Goal: Ask a question

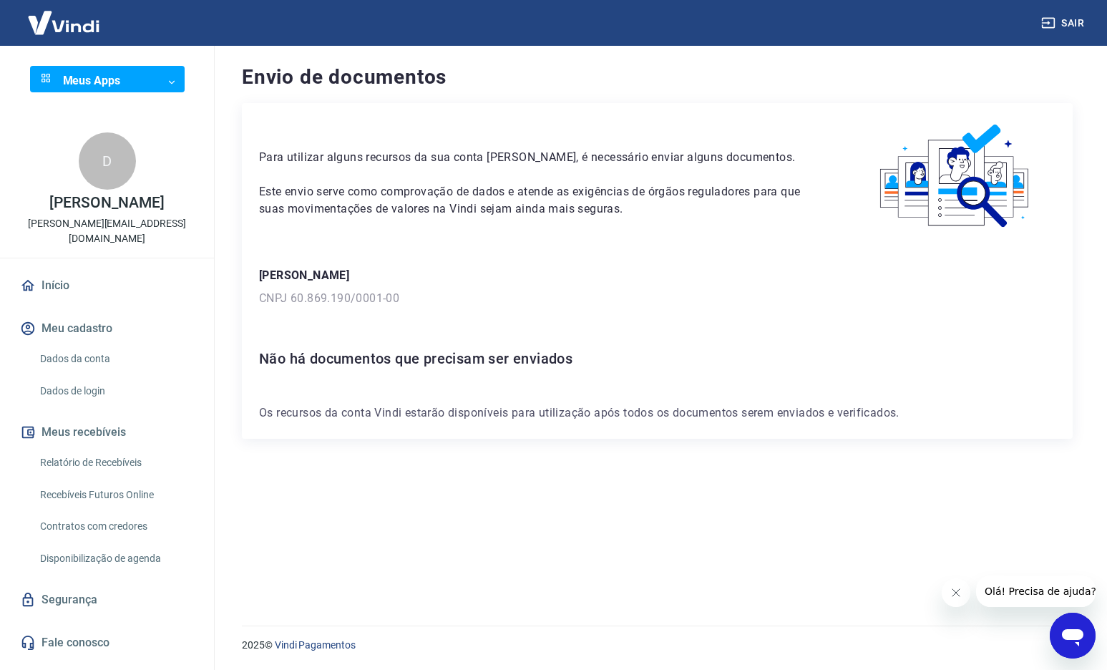
click at [1074, 637] on icon "Abrir janela de mensagens" at bounding box center [1072, 637] width 21 height 17
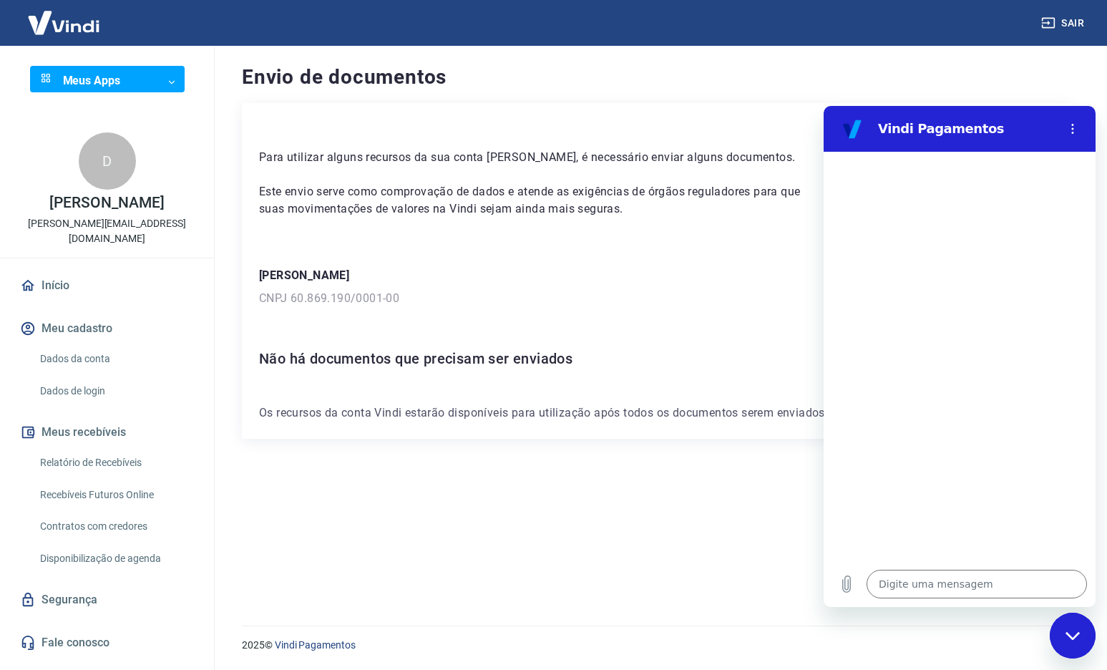
click at [620, 294] on p "CNPJ 60.869.190/0001-00" at bounding box center [657, 298] width 796 height 17
click at [909, 581] on textarea at bounding box center [976, 583] width 220 height 29
type textarea "p"
type textarea "x"
type textarea "pr"
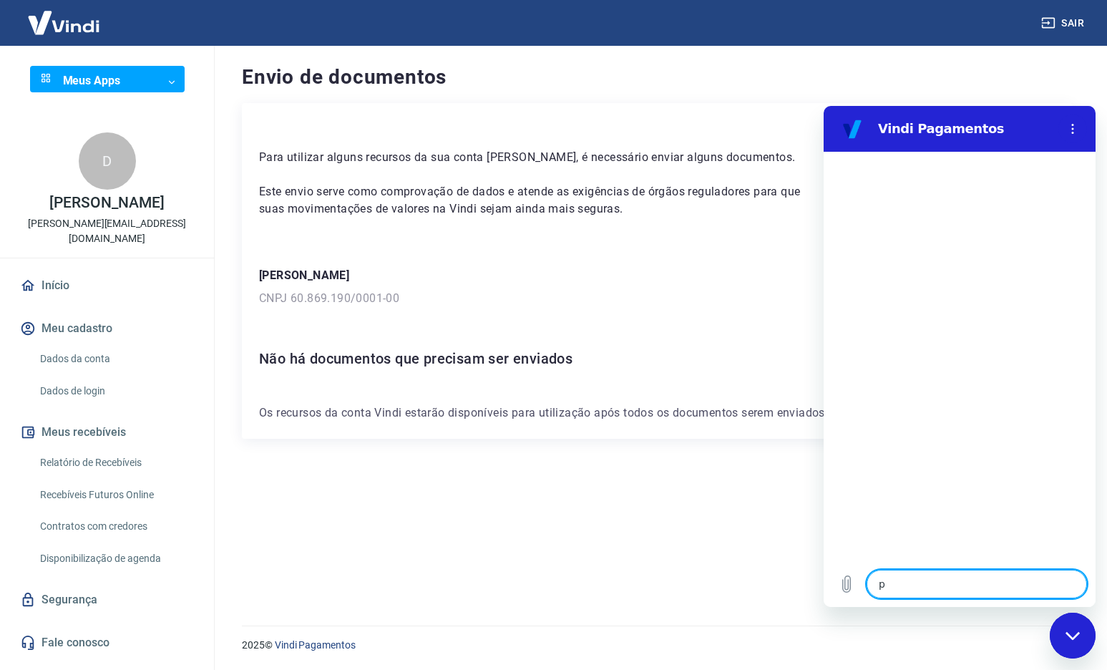
type textarea "x"
type textarea "pre"
type textarea "x"
type textarea "prec"
type textarea "x"
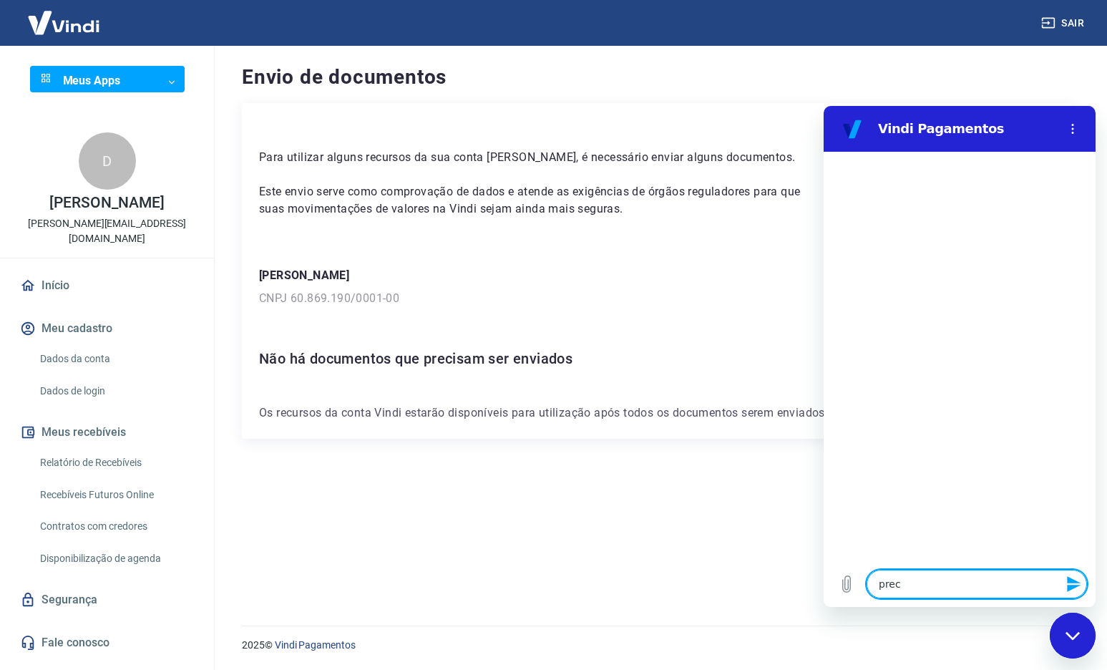
type textarea "preci"
type textarea "x"
type textarea "precis"
type textarea "x"
type textarea "preciso"
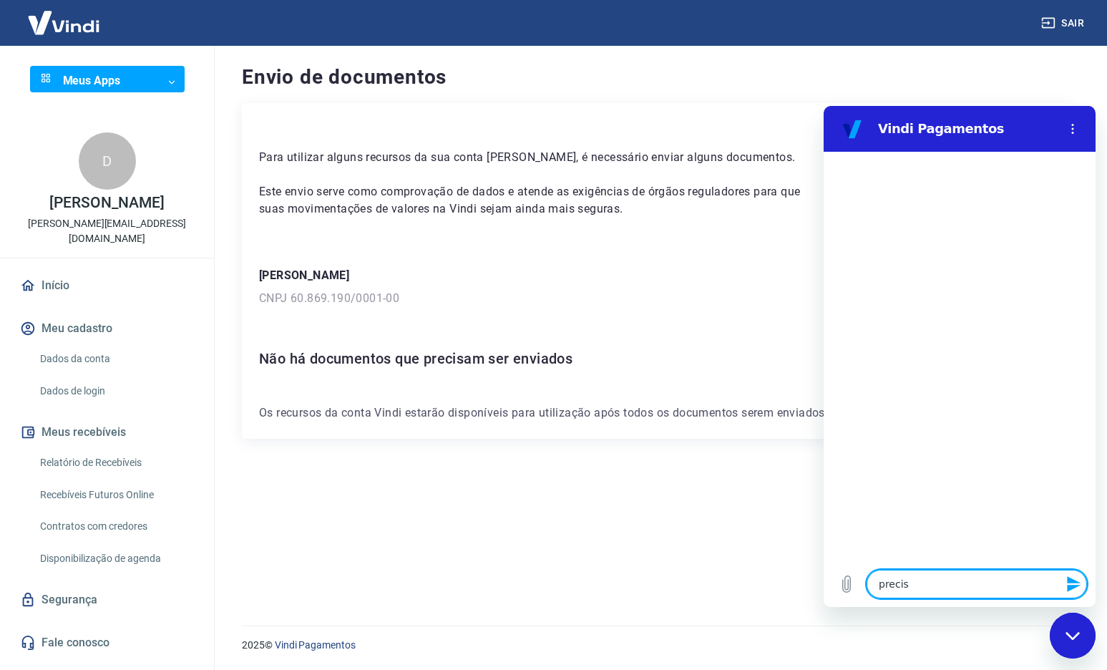
type textarea "x"
type textarea "preciso"
type textarea "x"
type textarea "preciso a"
type textarea "x"
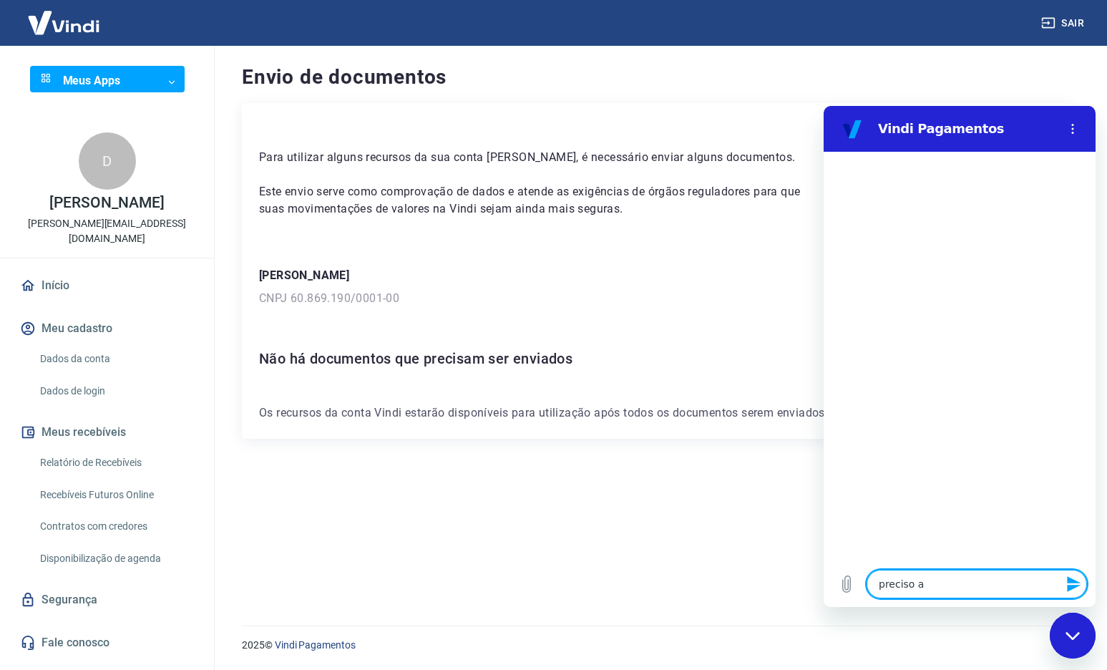
type textarea "preciso ai"
type textarea "x"
type textarea "preciso ain"
type textarea "x"
type textarea "preciso aind"
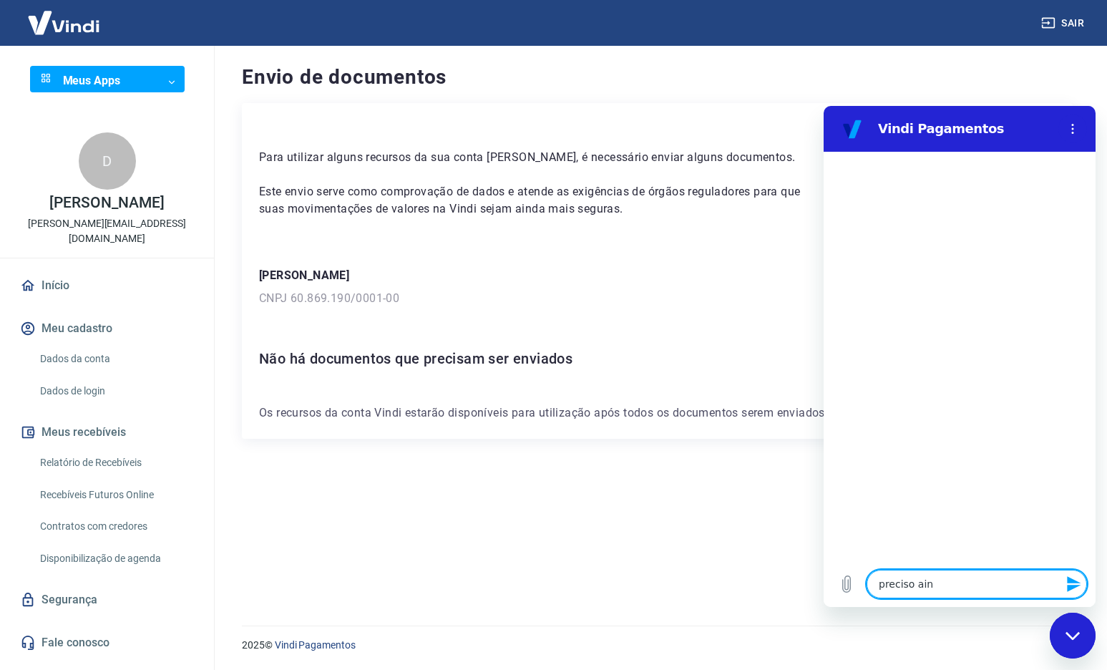
type textarea "x"
type textarea "preciso ainda"
type textarea "x"
type textarea "preciso ainda"
type textarea "x"
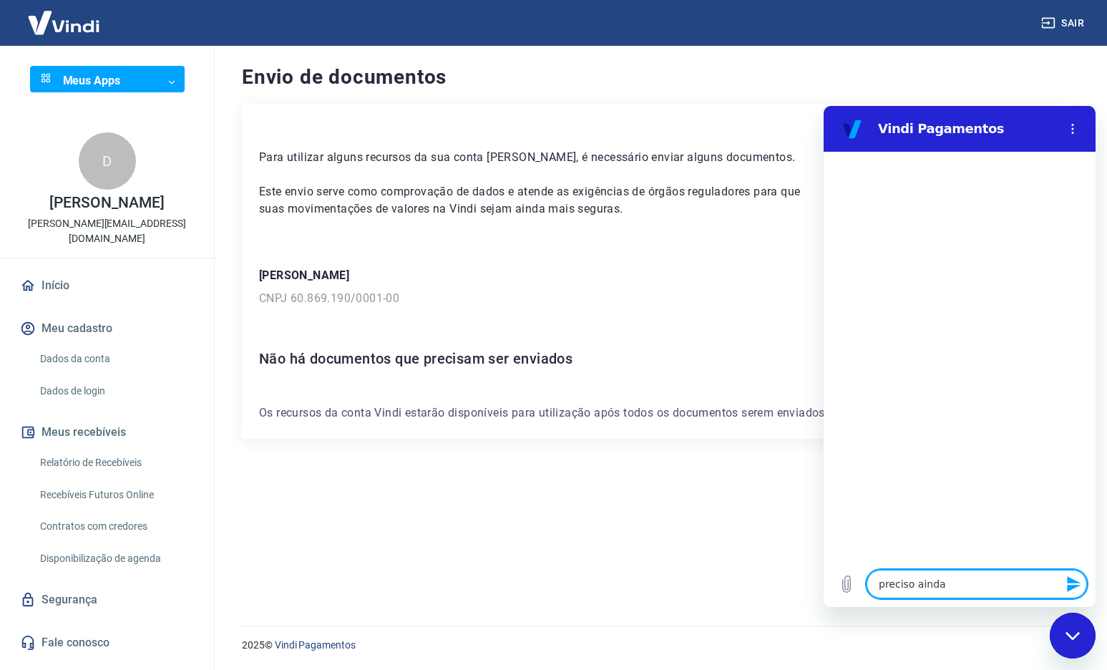
type textarea "preciso ainda e"
type textarea "x"
type textarea "preciso ainda en"
type textarea "x"
type textarea "preciso ainda env"
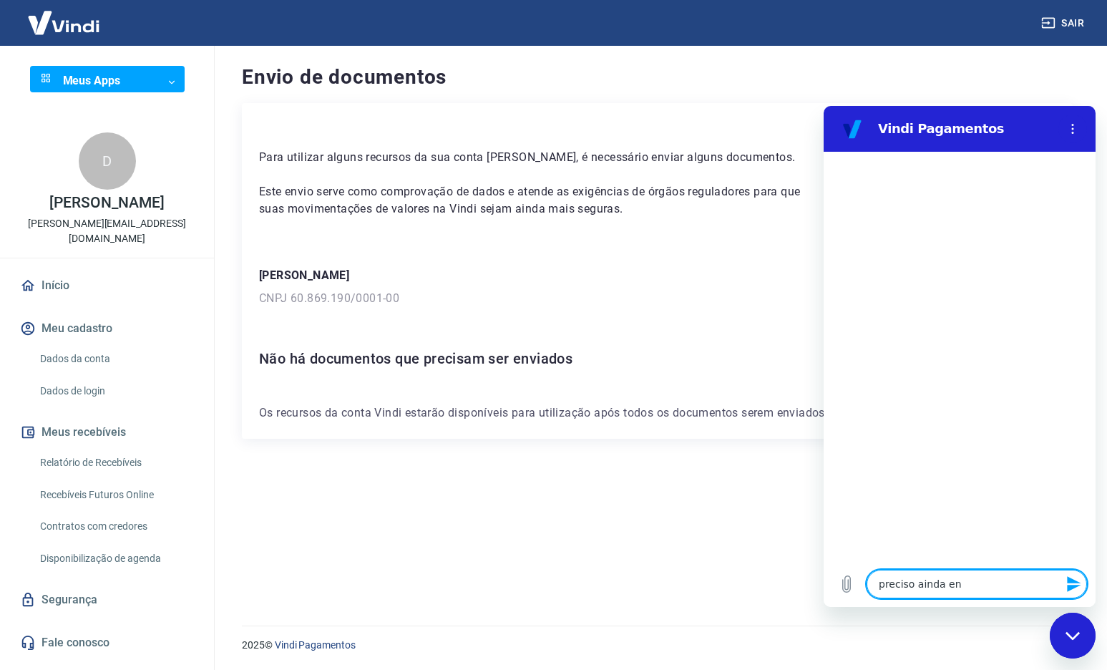
type textarea "x"
type textarea "preciso ainda envi"
type textarea "x"
type textarea "preciso ainda envia"
type textarea "x"
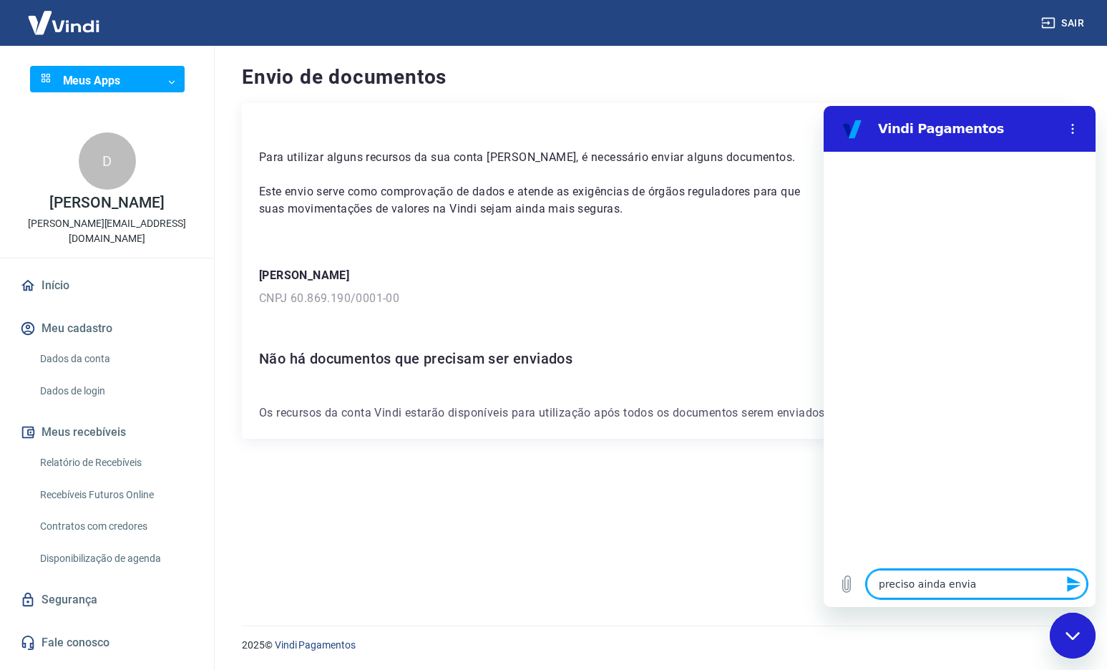
type textarea "preciso ainda enviar"
type textarea "x"
type textarea "preciso ainda enviar"
type textarea "x"
type textarea "preciso ainda enviar a"
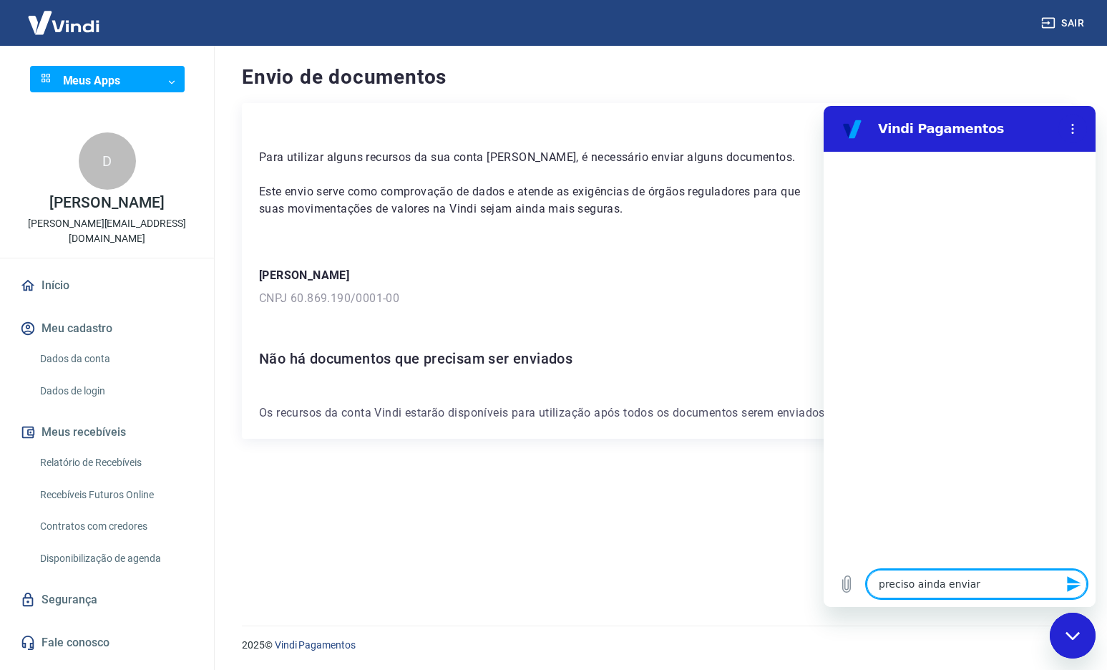
type textarea "x"
type textarea "preciso ainda enviar al"
type textarea "x"
type textarea "preciso ainda enviar alg"
type textarea "x"
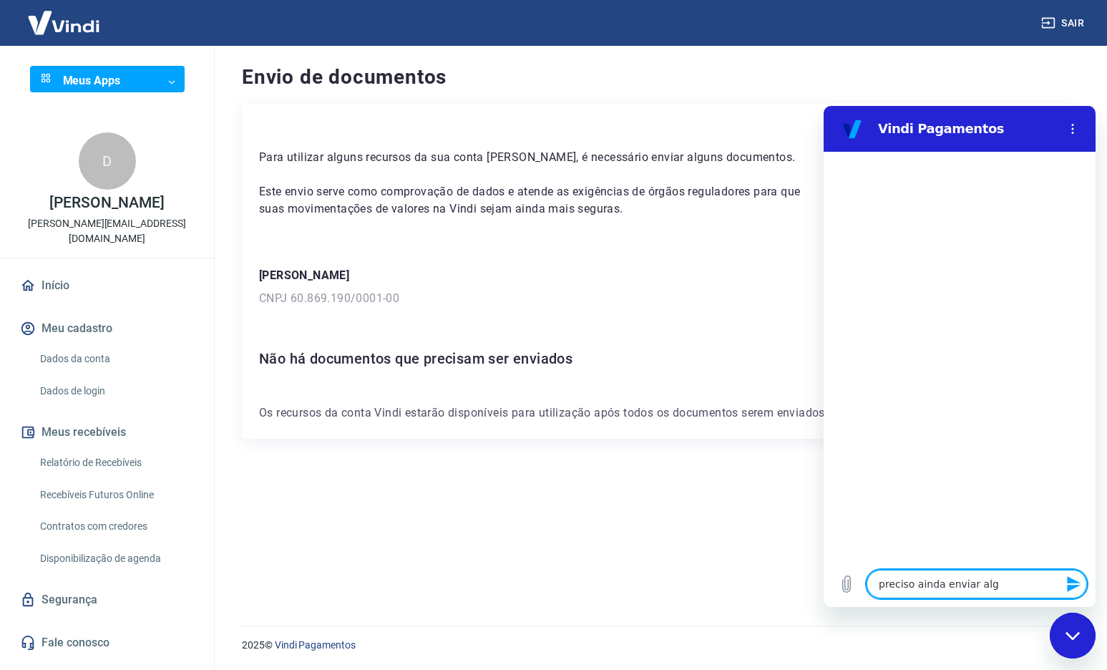
type textarea "preciso ainda enviar algu"
type textarea "x"
type textarea "preciso ainda enviar algum"
type textarea "x"
type textarea "preciso ainda enviar algum"
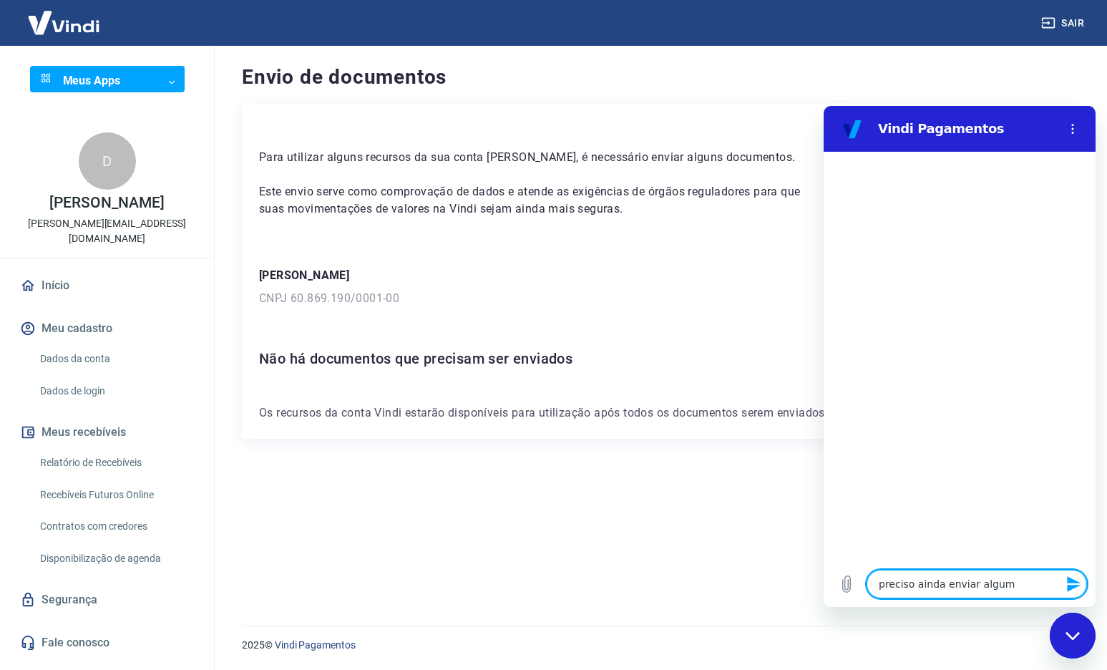
type textarea "x"
type textarea "preciso ainda enviar algum d"
type textarea "x"
type textarea "preciso ainda enviar algum do"
type textarea "x"
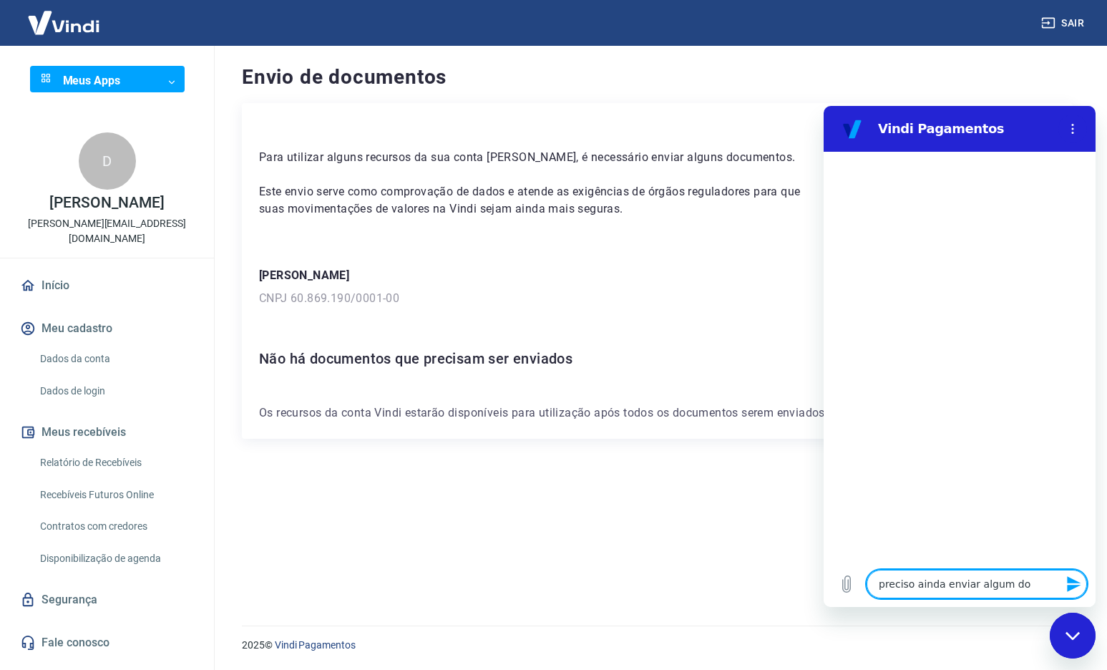
type textarea "preciso ainda enviar algum doc"
type textarea "x"
type textarea "preciso ainda enviar algum docu"
type textarea "x"
type textarea "preciso ainda enviar algum docum"
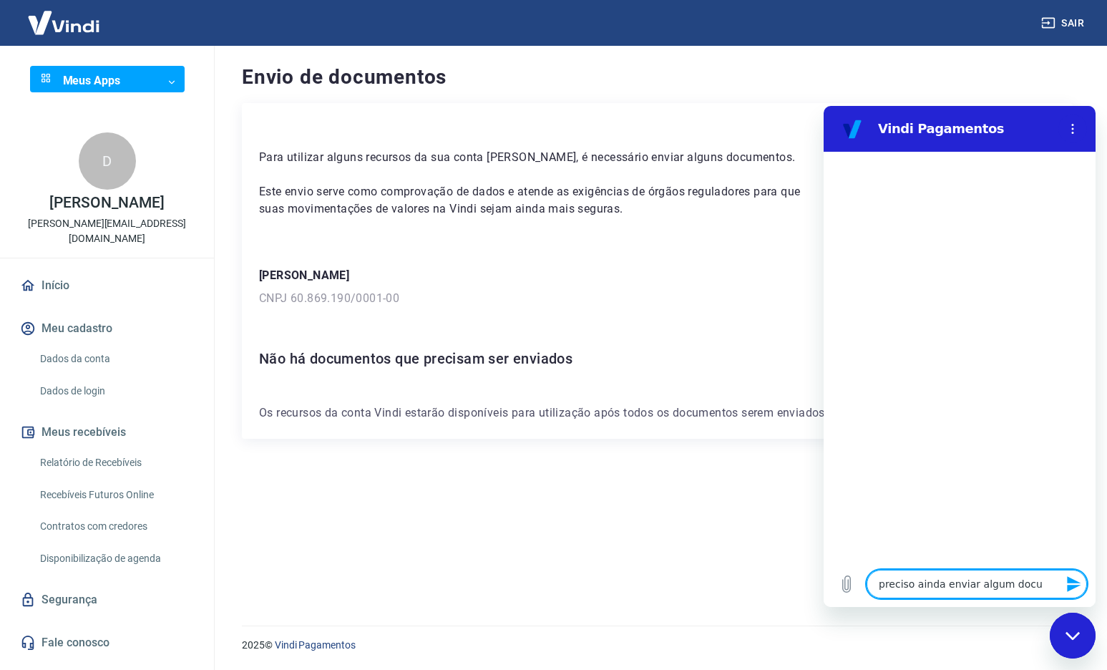
type textarea "x"
type textarea "preciso ainda enviar algum docume"
type textarea "x"
type textarea "preciso ainda enviar algum documen"
type textarea "x"
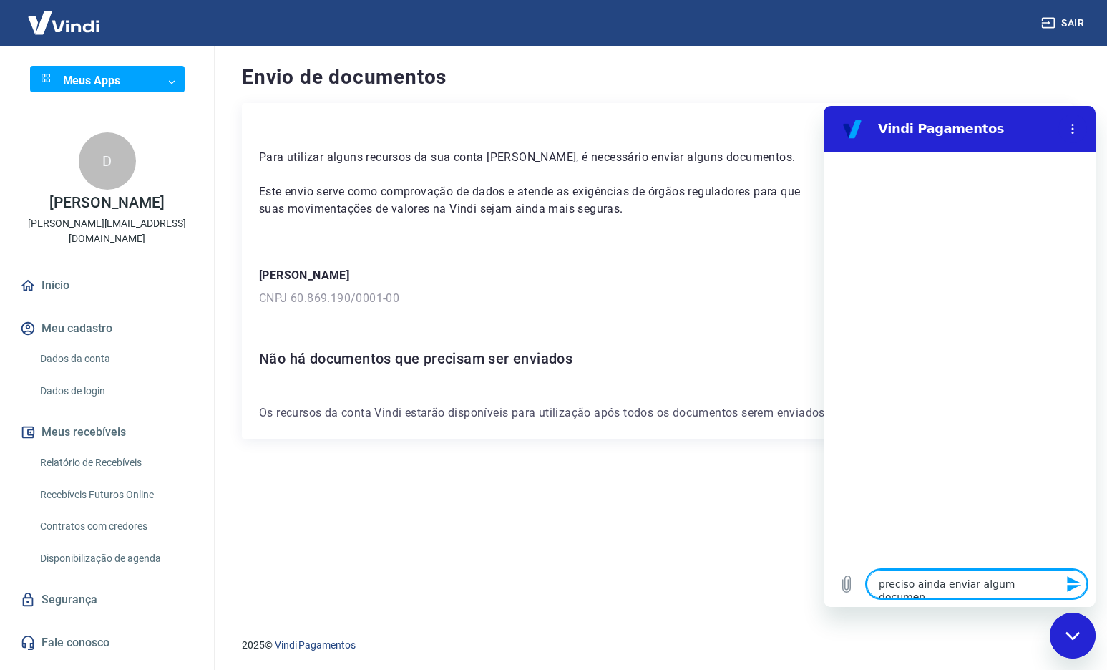
type textarea "preciso ainda enviar algum document"
type textarea "x"
type textarea "preciso ainda enviar algum documento"
type textarea "x"
type textarea "preciso ainda enviar algum documento"
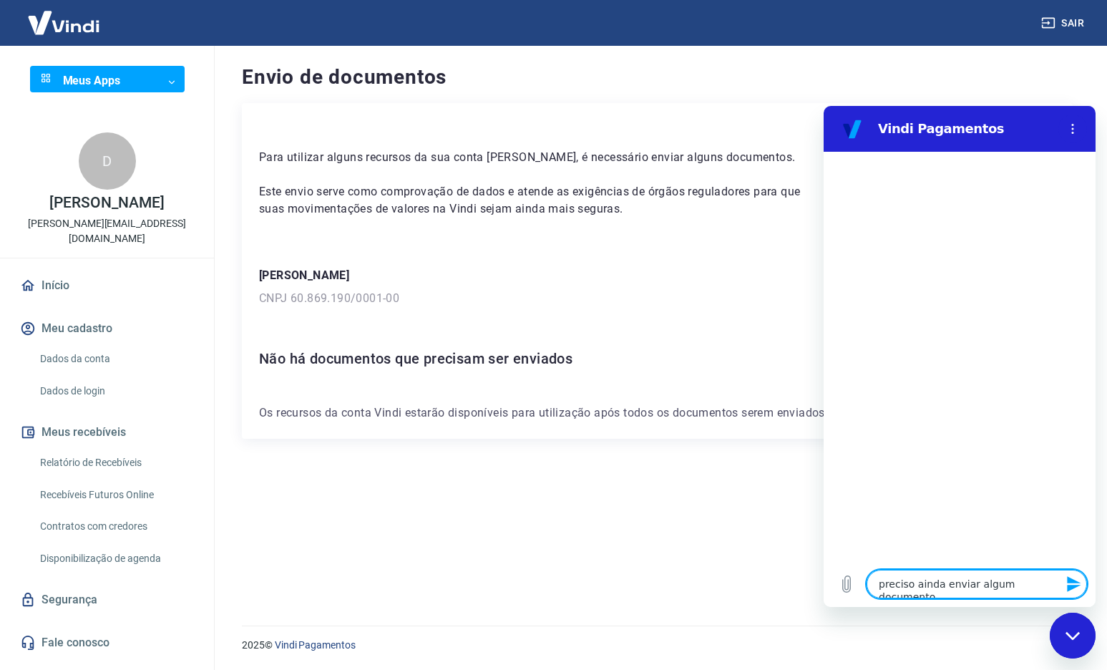
type textarea "x"
type textarea "preciso ainda enviar algum documento p"
type textarea "x"
type textarea "preciso ainda enviar algum documento pa"
type textarea "x"
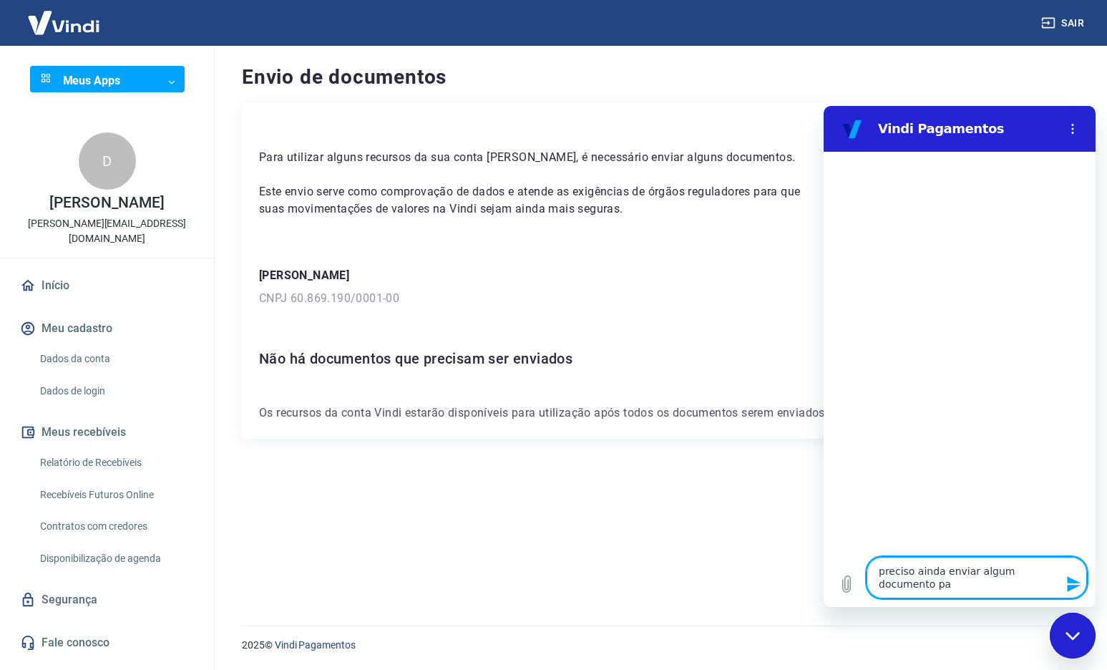
type textarea "preciso ainda enviar algum documento par"
type textarea "x"
type textarea "preciso ainda enviar algum documento para"
type textarea "x"
type textarea "preciso ainda enviar algum documento para"
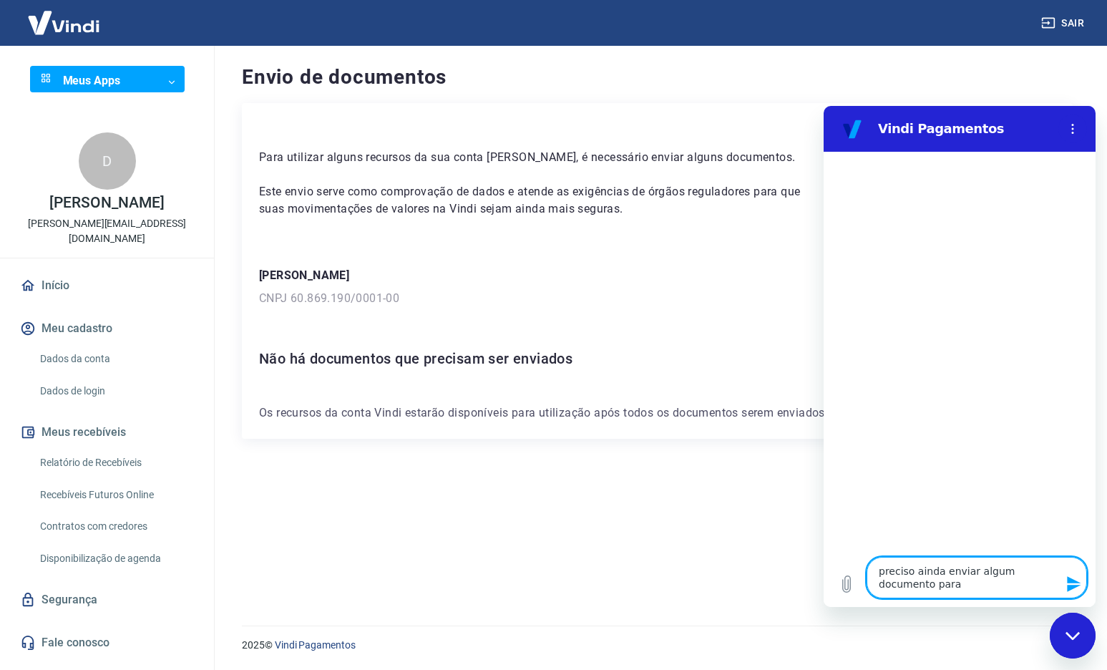
type textarea "x"
type textarea "preciso ainda enviar algum documento para v"
type textarea "x"
type textarea "preciso ainda enviar algum documento para ve"
type textarea "x"
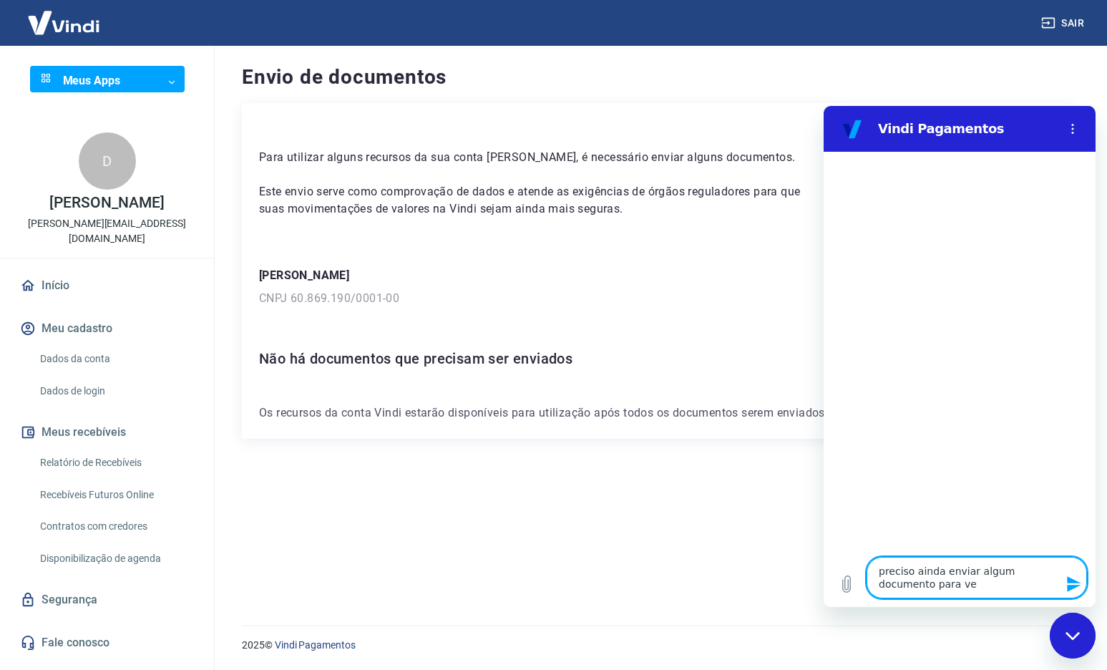
type textarea "preciso ainda enviar algum documento para ver"
type textarea "x"
type textarea "preciso ainda enviar algum documento para veri"
type textarea "x"
type textarea "preciso ainda enviar algum documento para verif"
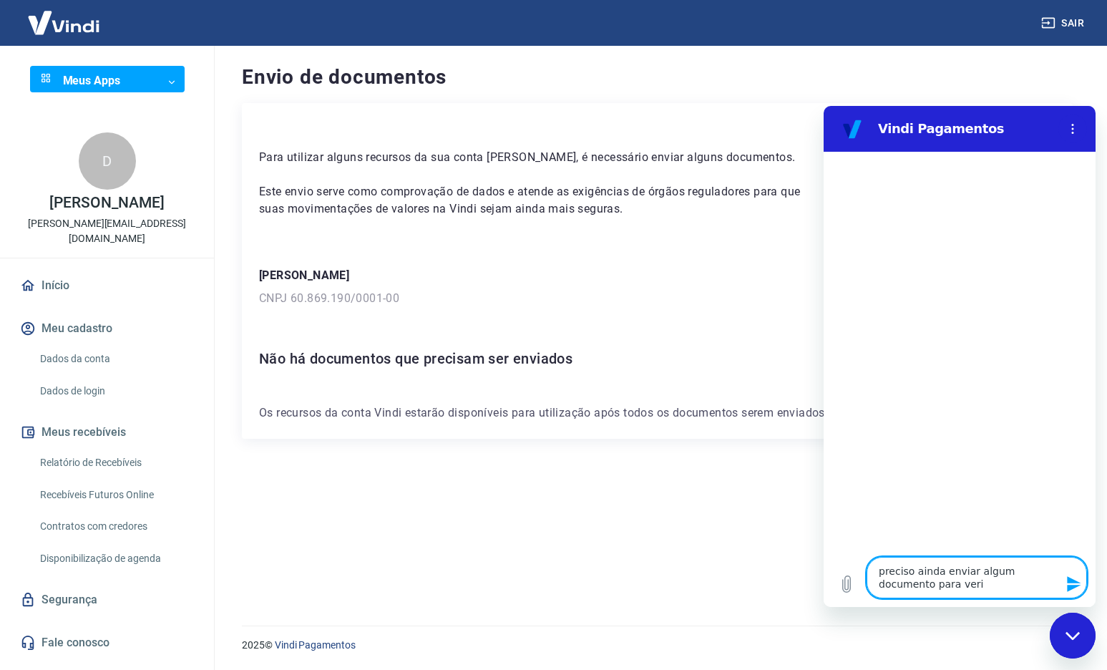
type textarea "x"
type textarea "preciso ainda enviar algum documento para verifi"
type textarea "x"
type textarea "preciso ainda enviar algum documento para verific"
type textarea "x"
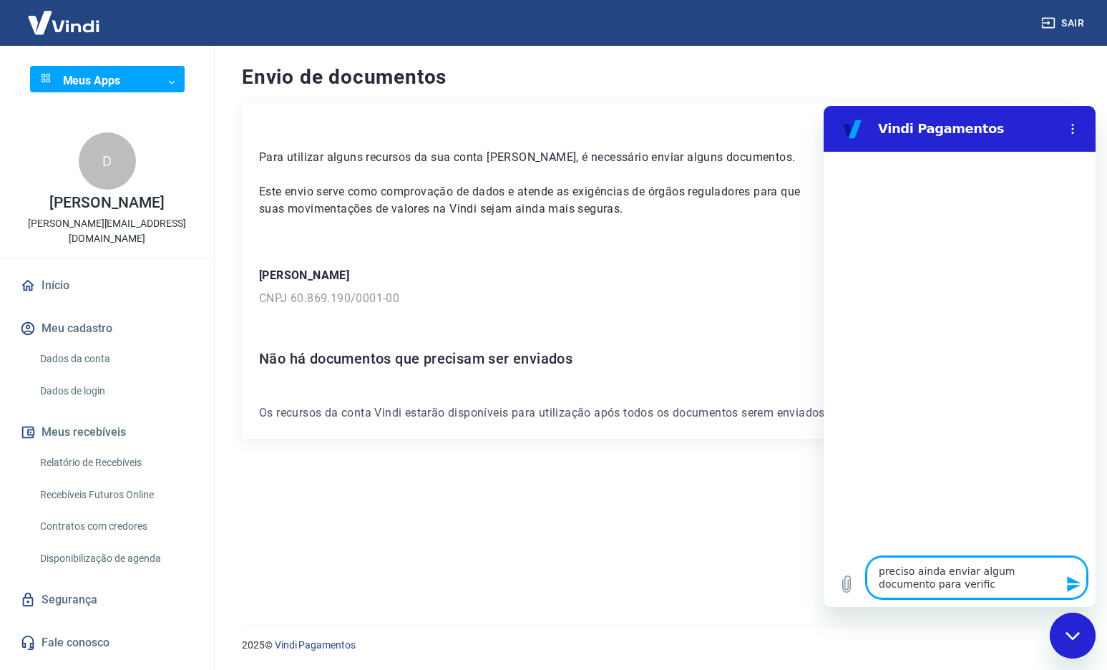
type textarea "preciso ainda enviar algum documento para verifica"
type textarea "x"
type textarea "preciso ainda enviar algum documento para verificar"
type textarea "x"
type textarea "preciso ainda enviar algum documento para verificar"
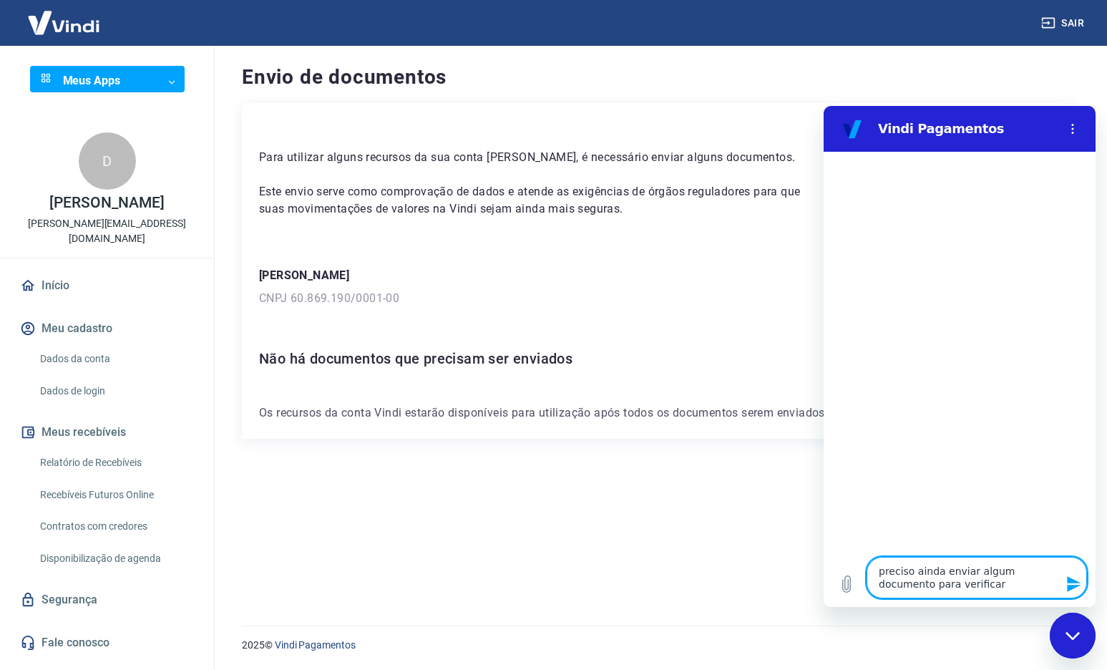
type textarea "x"
type textarea "preciso ainda enviar algum documento para verificar c"
type textarea "x"
type textarea "preciso ainda enviar algum documento para verificar co"
type textarea "x"
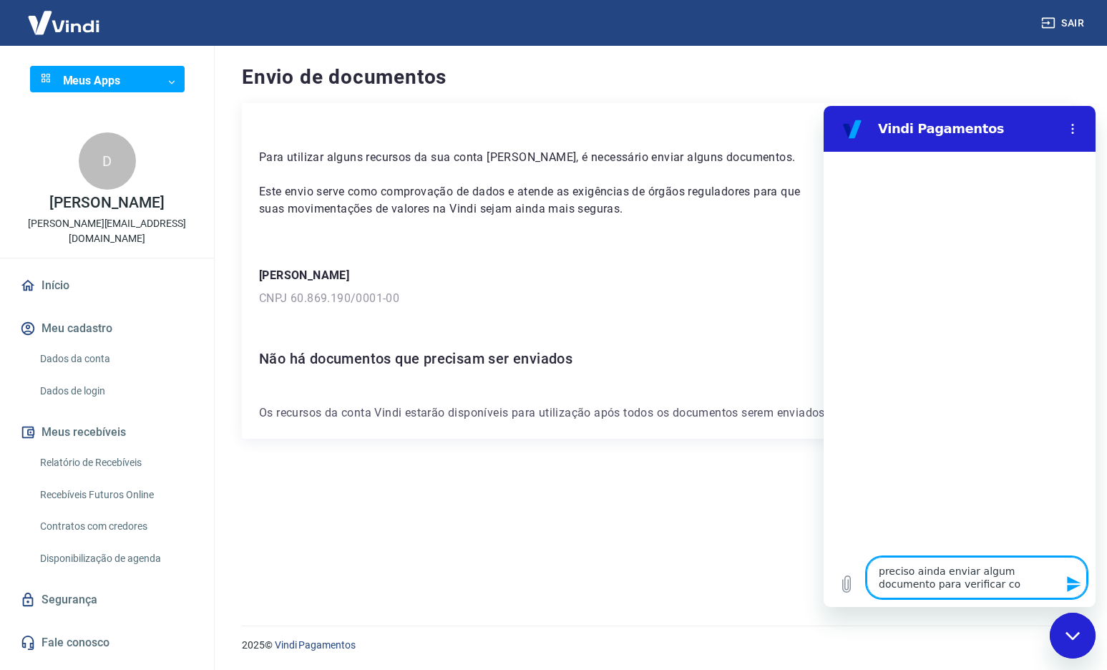
type textarea "preciso ainda enviar algum documento para verificar con"
type textarea "x"
type textarea "preciso ainda enviar algum documento para verificar cont"
type textarea "x"
type textarea "preciso ainda enviar algum documento para verificar conta"
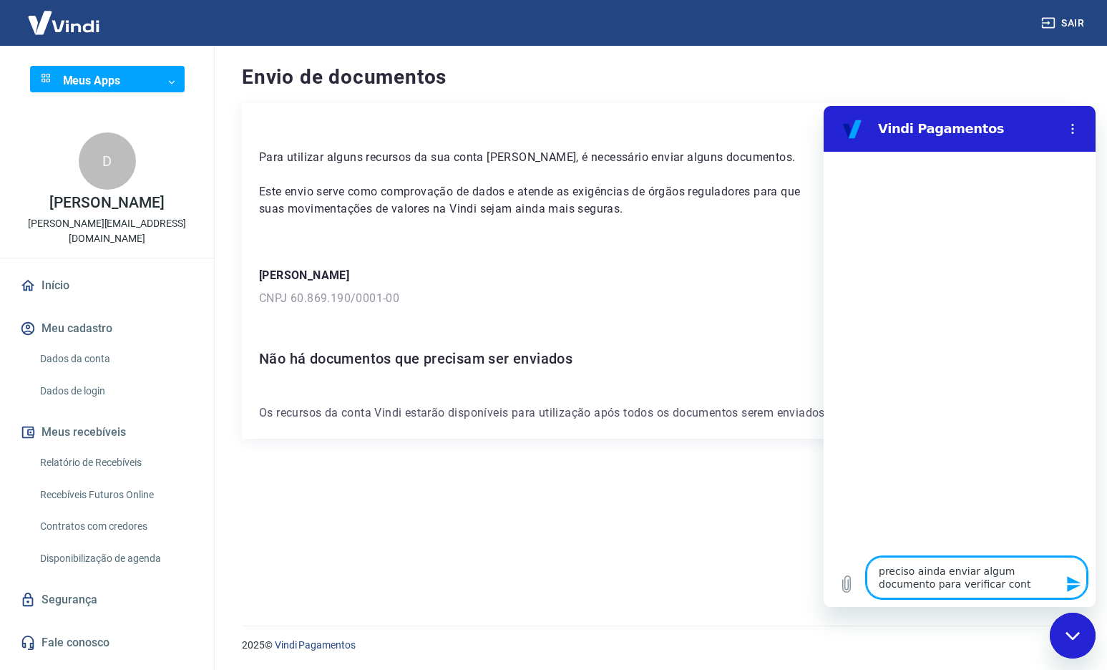
type textarea "x"
type textarea "preciso ainda enviar algum documento para verificar conta?"
type textarea "x"
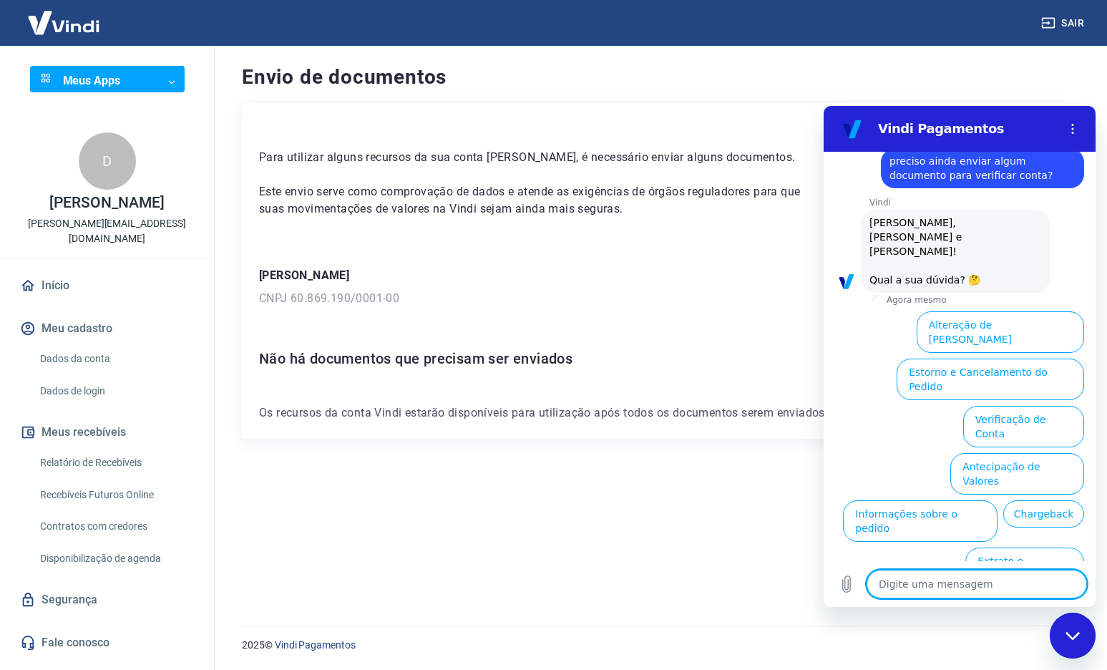
scroll to position [48, 0]
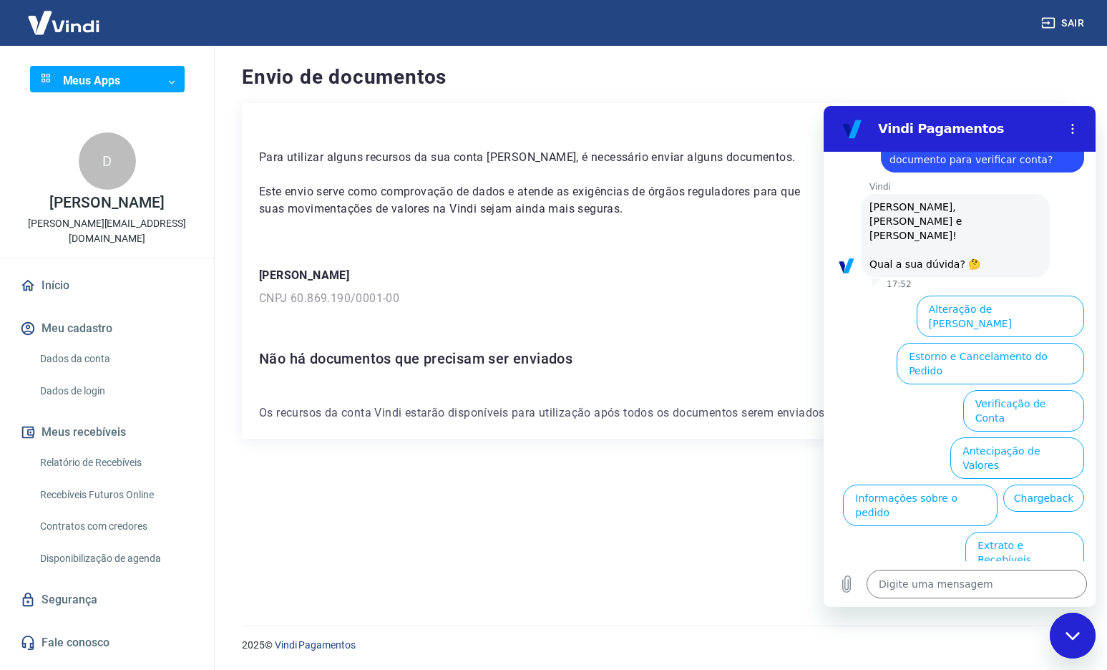
type textarea "x"
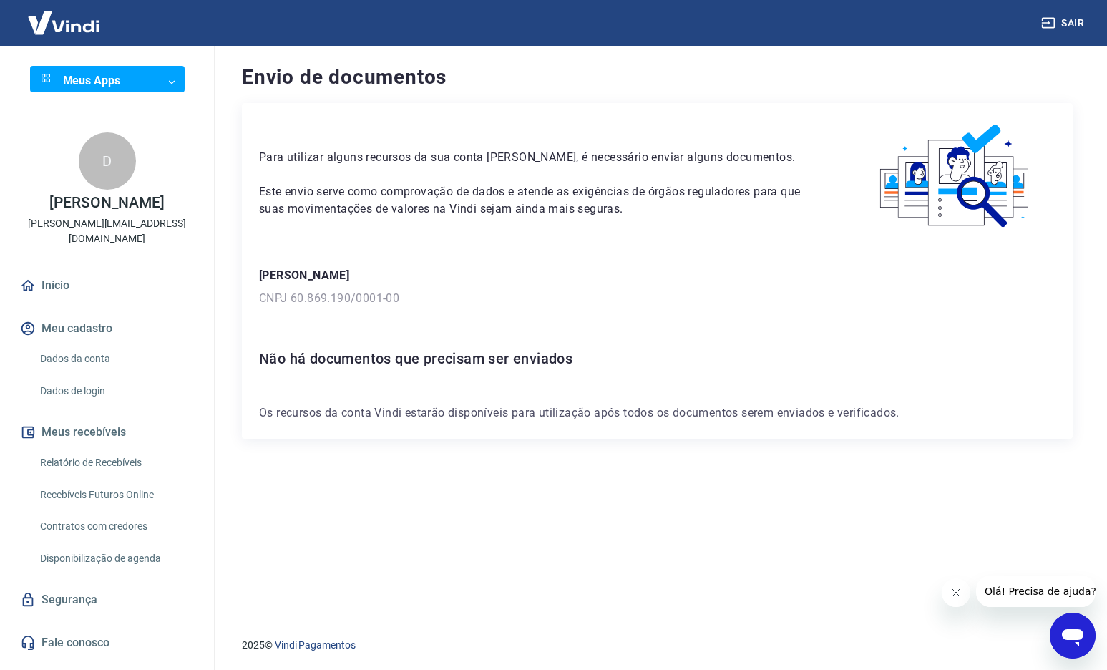
click at [1081, 631] on icon "Abrir janela de mensagens" at bounding box center [1072, 637] width 21 height 17
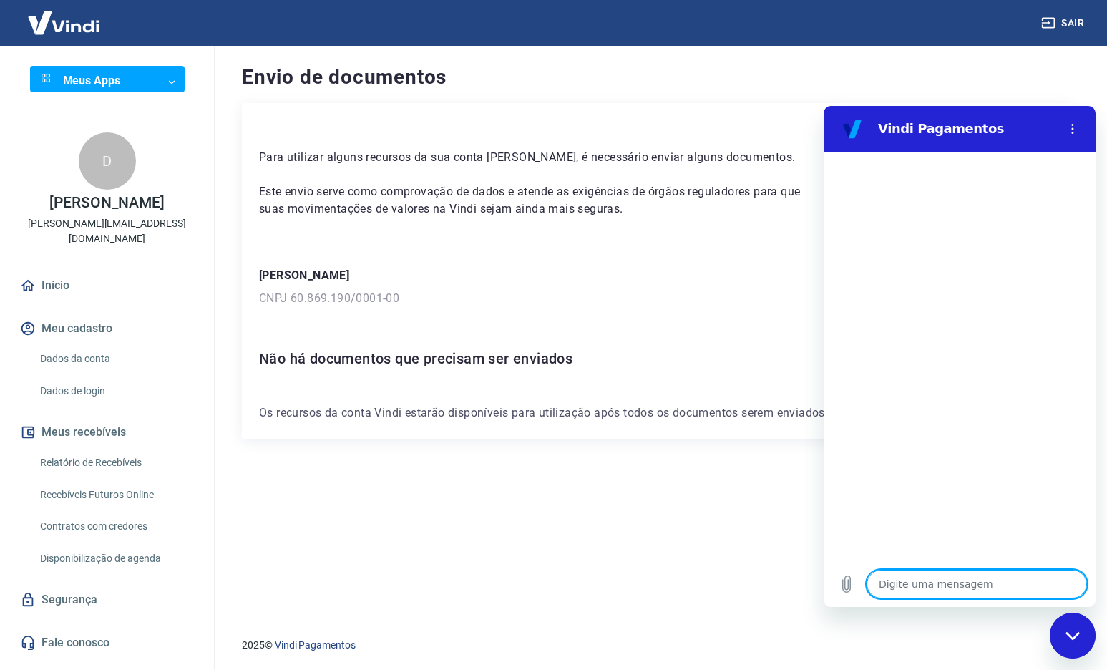
click at [906, 584] on textarea at bounding box center [976, 583] width 220 height 29
type textarea "e"
type textarea "x"
type textarea "en"
type textarea "x"
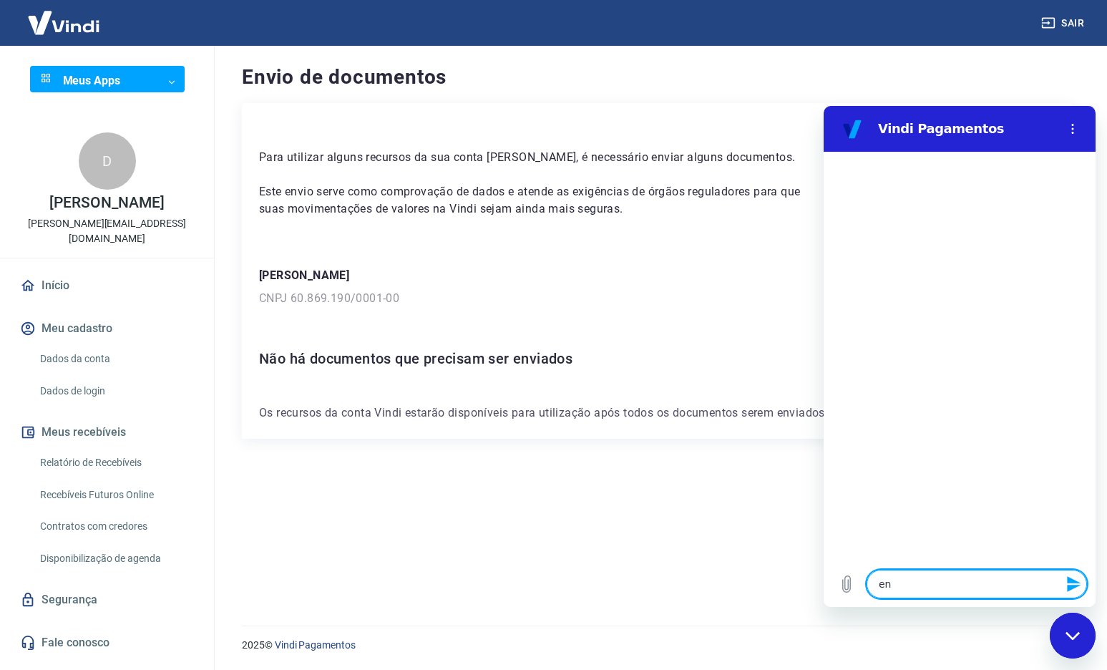
type textarea "env"
type textarea "x"
type textarea "envi"
type textarea "x"
type textarea "envia"
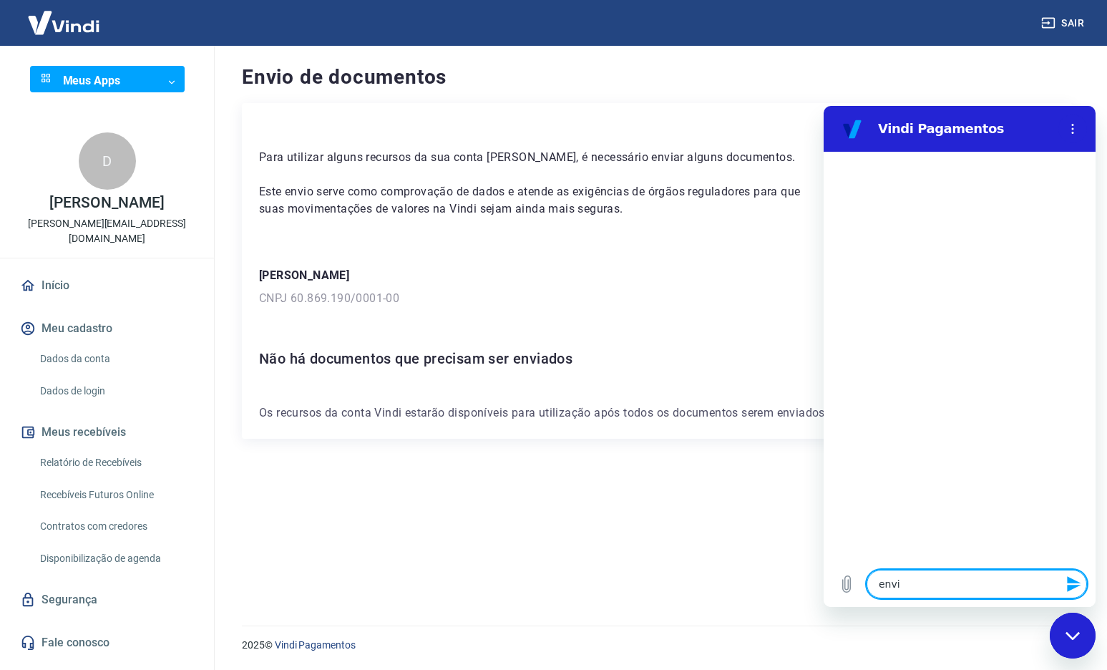
type textarea "x"
type textarea "enviar"
type textarea "x"
type textarea "enviar"
type textarea "x"
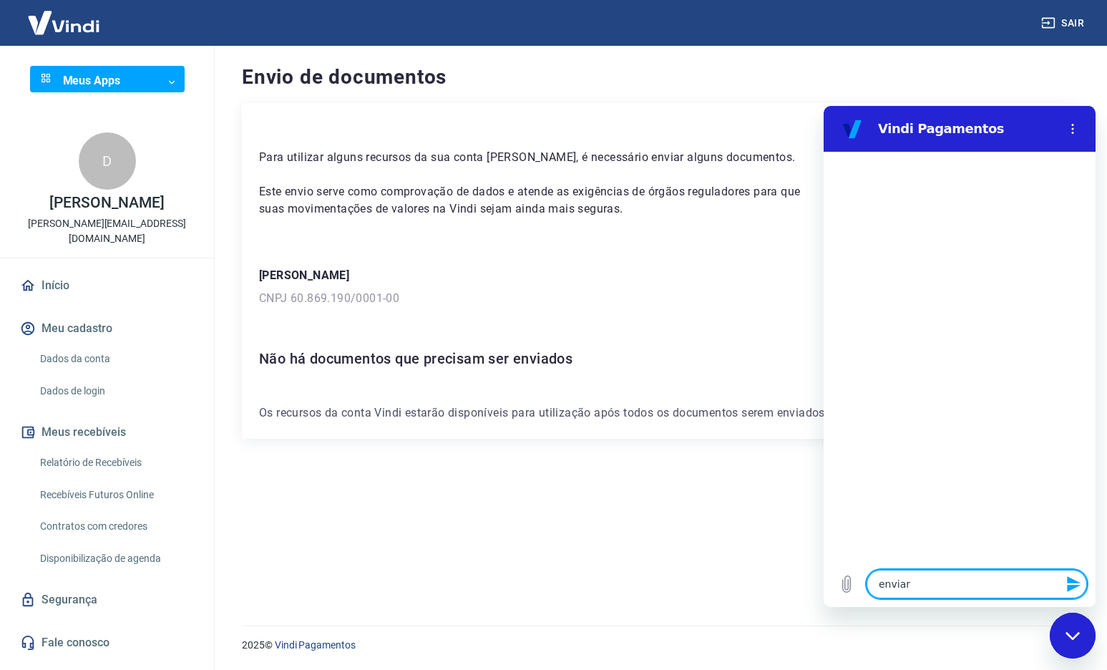
type textarea "enviar o"
type textarea "x"
type textarea "enviar ou"
type textarea "x"
type textarea "enviar ou"
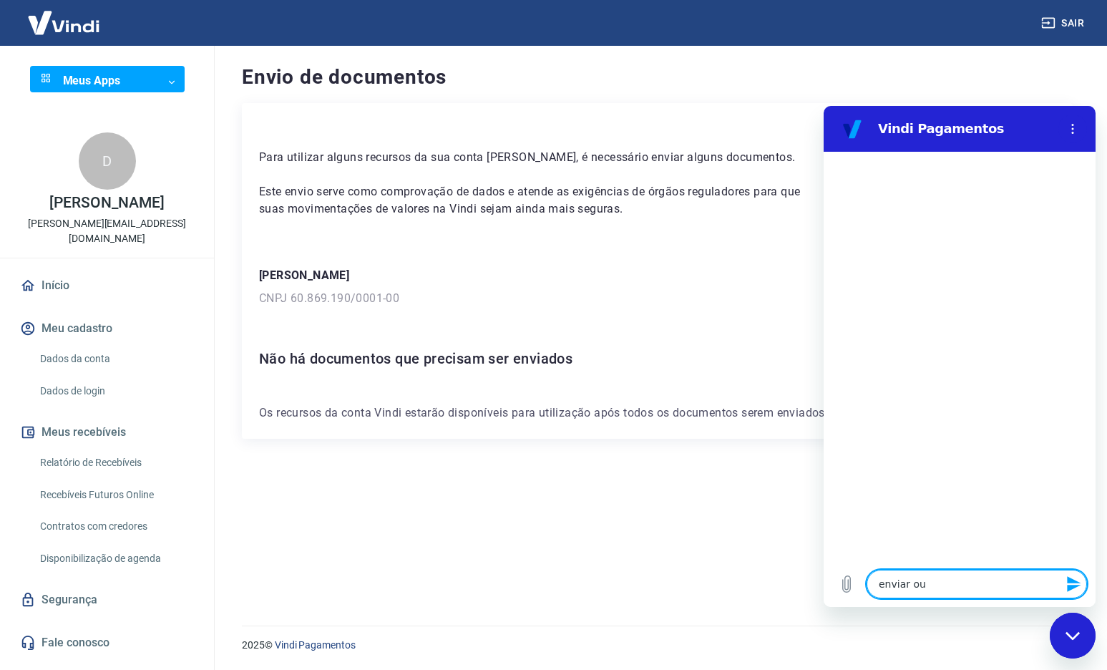
type textarea "x"
type textarea "enviar ou n"
type textarea "x"
type textarea "enviar ou n"
type textarea "x"
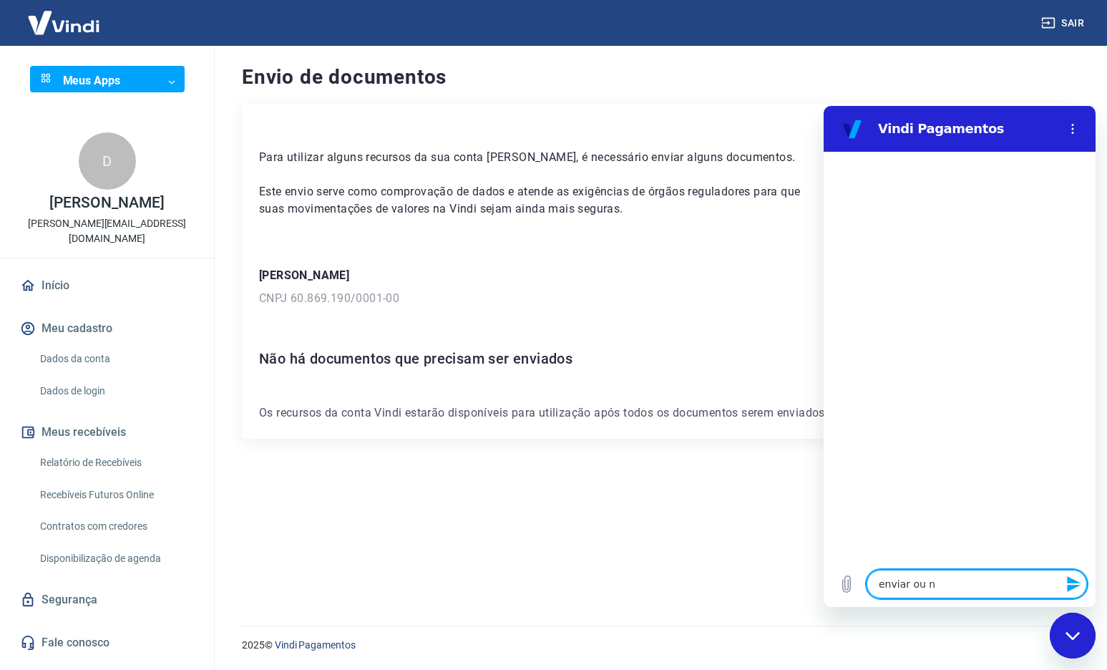
type textarea "enviar ou n d"
type textarea "x"
type textarea "enviar ou n do"
type textarea "x"
type textarea "enviar ou n doc"
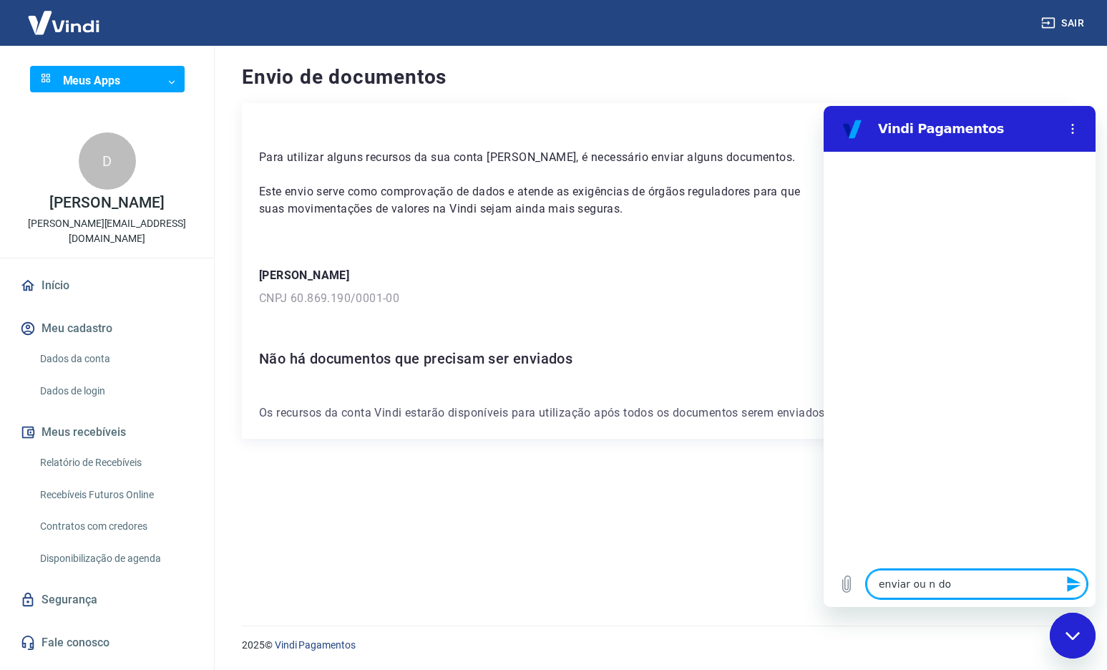
type textarea "x"
type textarea "enviar ou n docs"
type textarea "x"
type textarea "enviar ou n docs?"
type textarea "x"
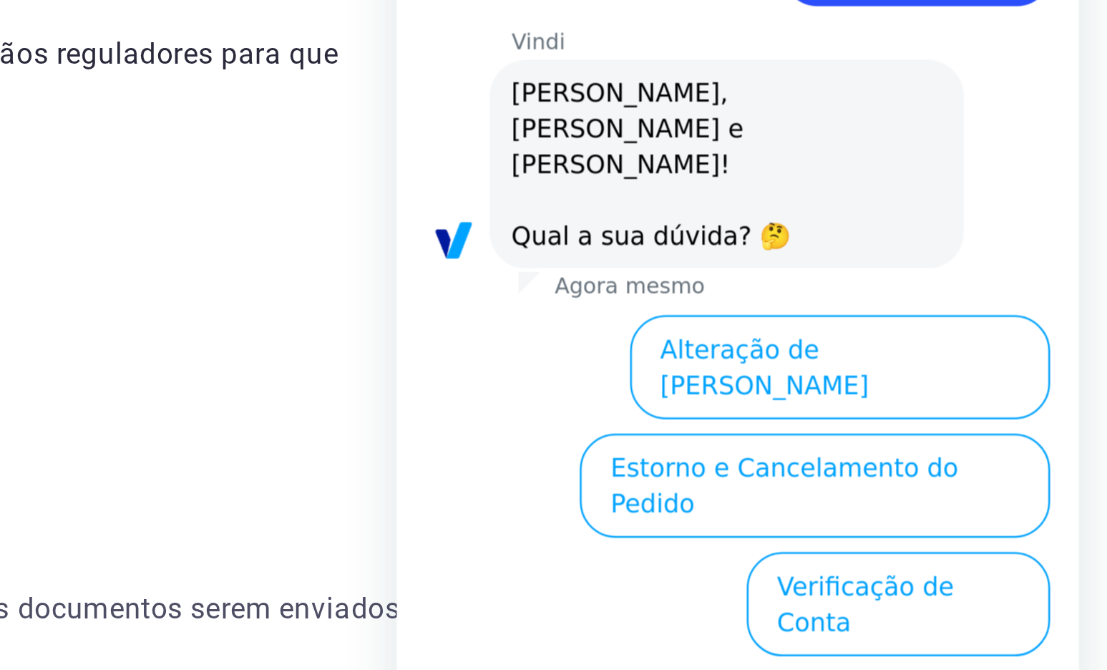
scroll to position [33, 0]
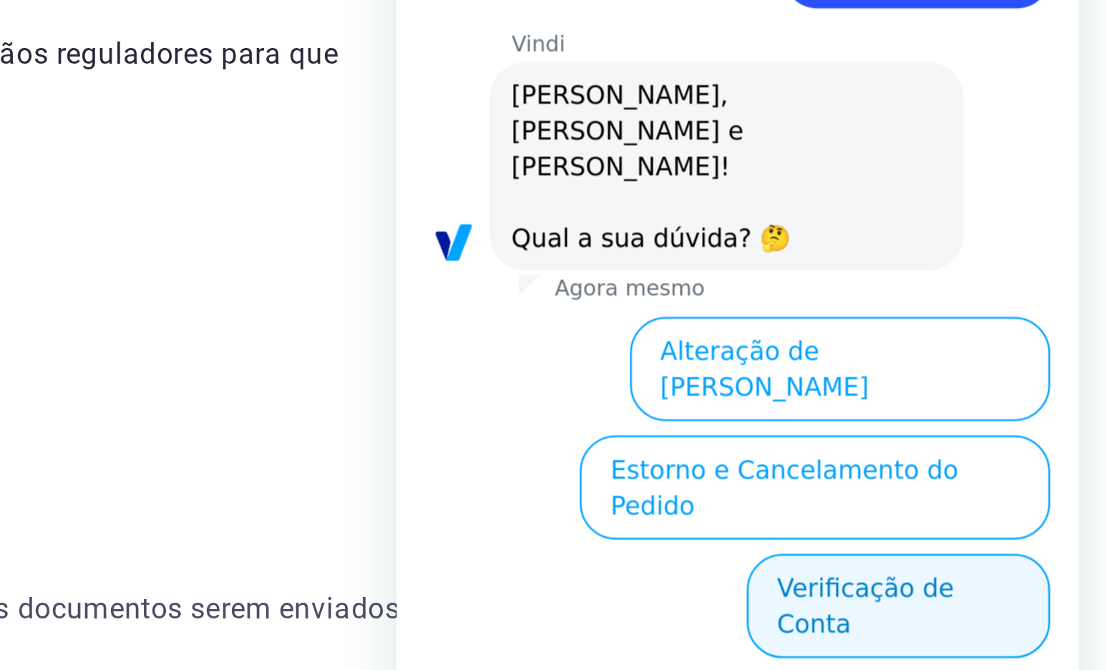
click at [572, 124] on button "Verificação de Conta" at bounding box center [596, 144] width 121 height 41
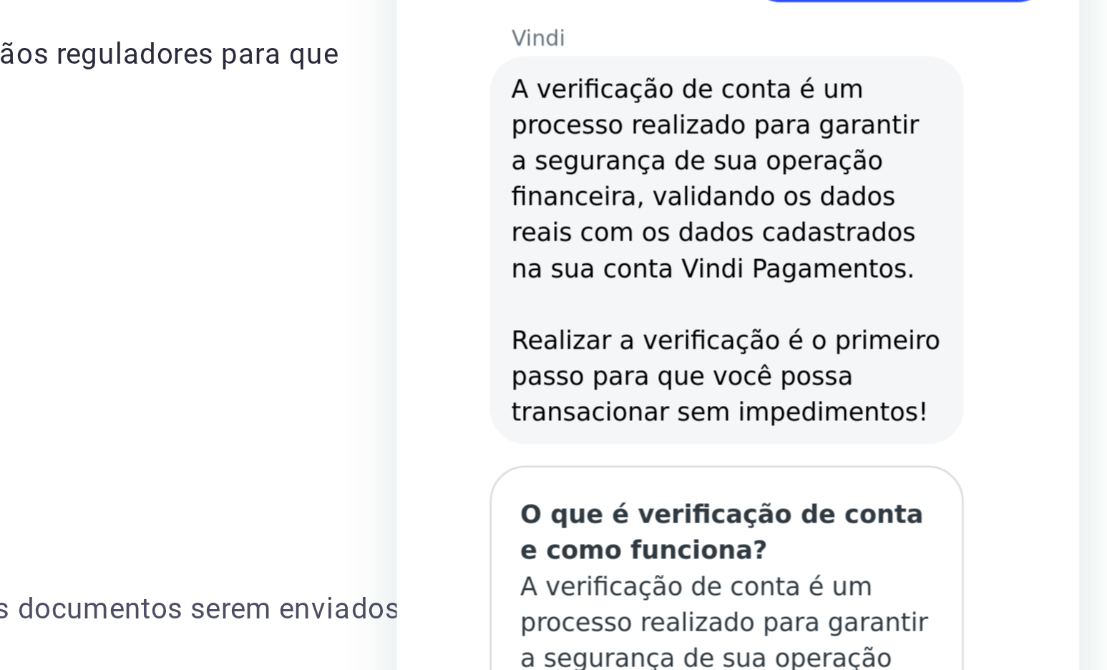
scroll to position [175, 0]
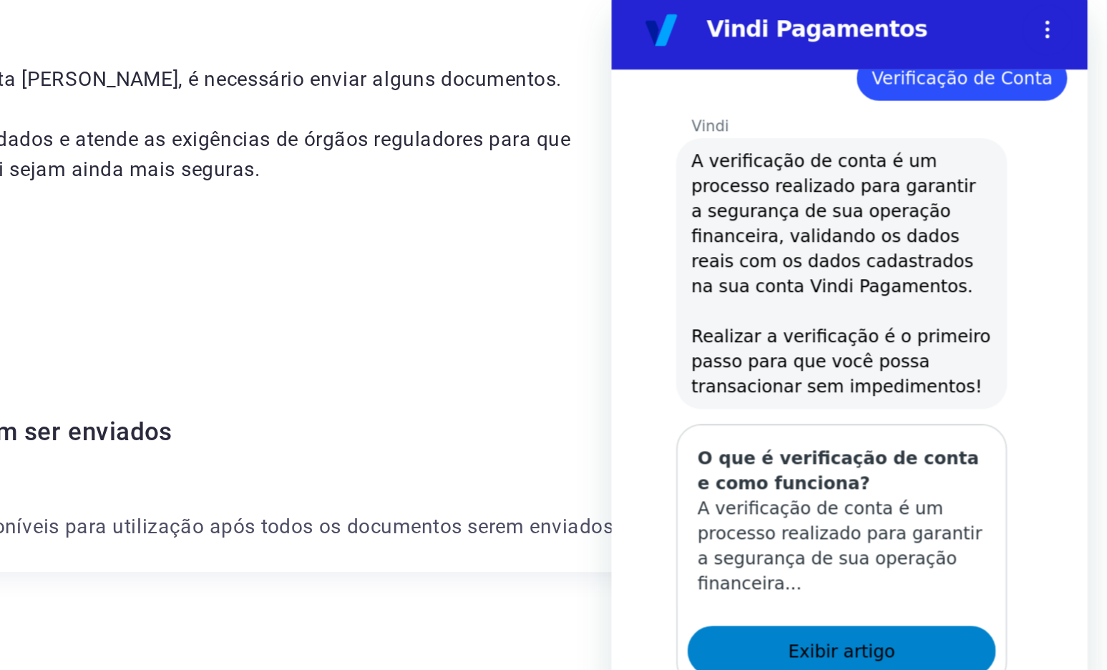
click at [743, 359] on span "Exibir artigo" at bounding box center [742, 367] width 61 height 17
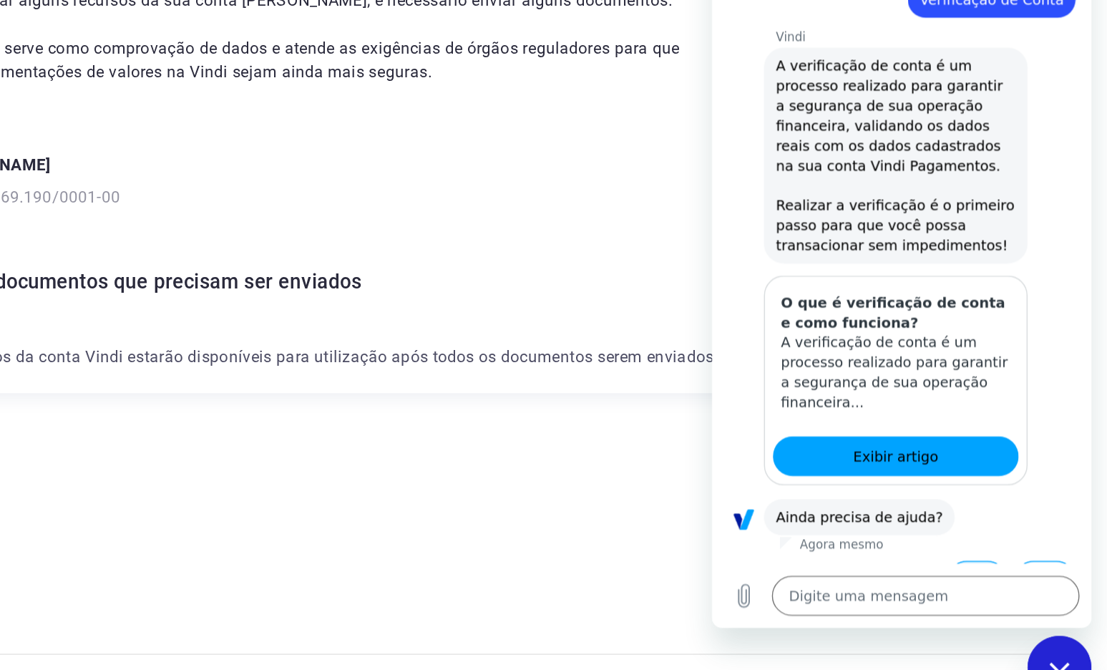
click at [902, 382] on button "Sim" at bounding box center [901, 395] width 42 height 27
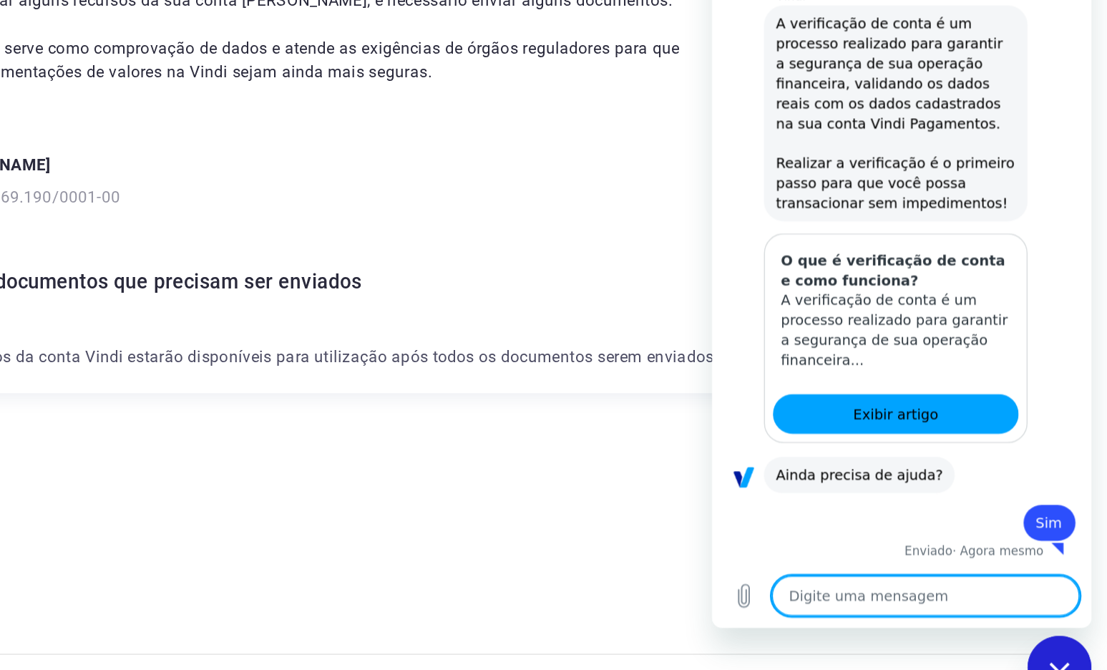
type textarea "x"
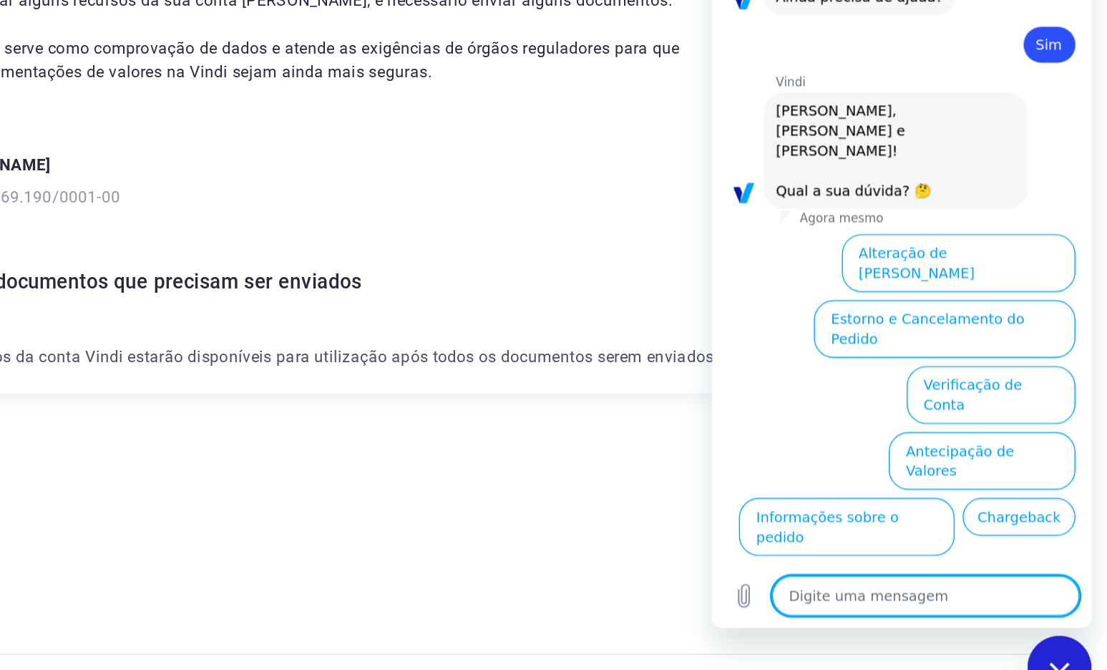
scroll to position [549, 0]
click at [788, 413] on textarea at bounding box center [864, 407] width 220 height 29
type textarea "f"
type textarea "x"
type textarea "fa"
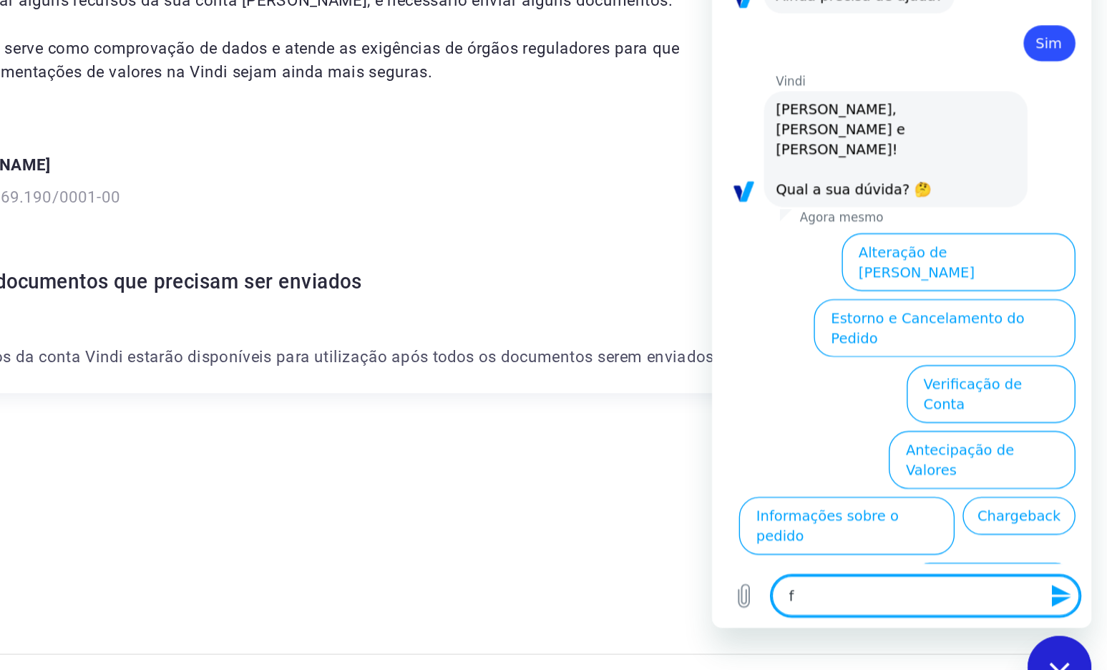
type textarea "x"
type textarea "fal"
type textarea "x"
type textarea "fala"
type textarea "x"
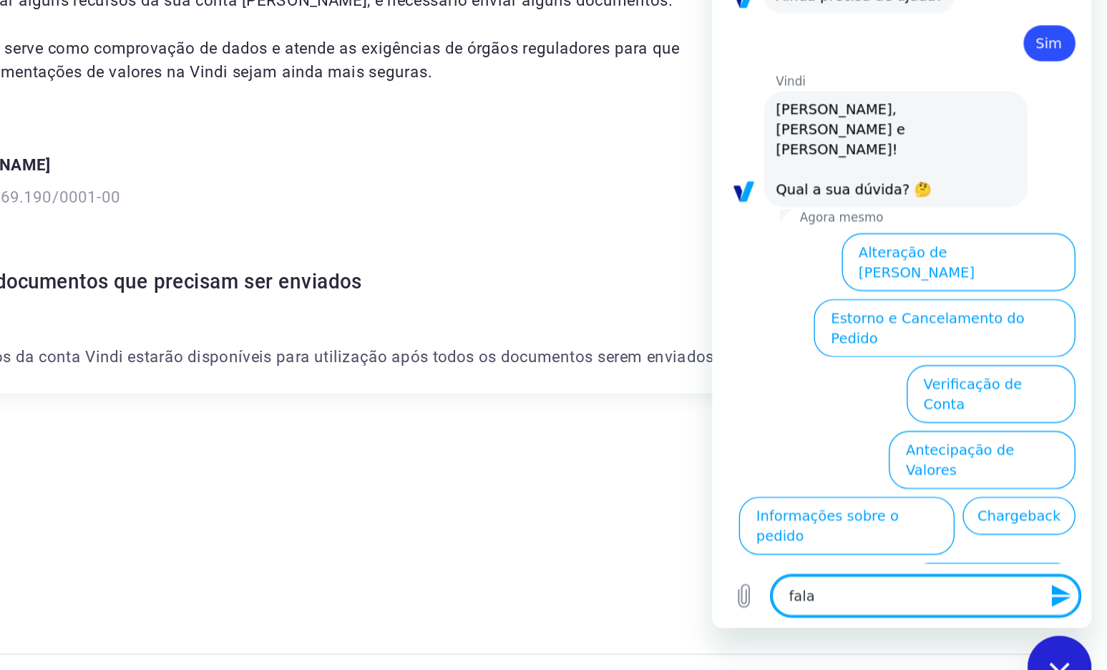
type textarea "falar"
type textarea "x"
type textarea "falar"
type textarea "x"
type textarea "falar c"
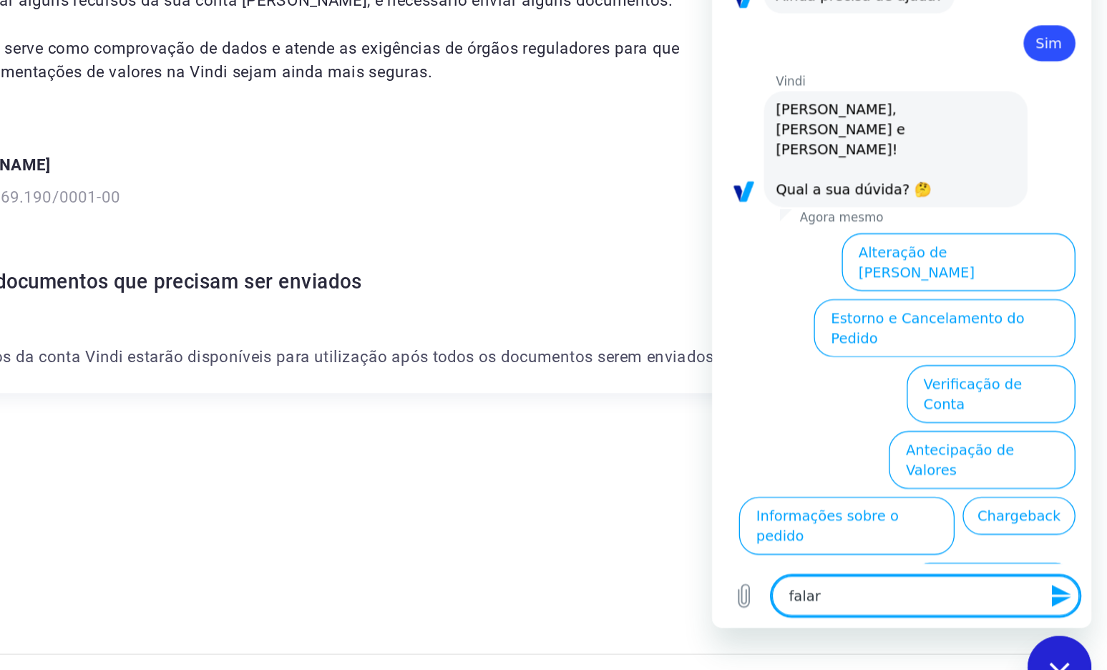
type textarea "x"
type textarea "falar co"
type textarea "x"
type textarea "falar com"
type textarea "x"
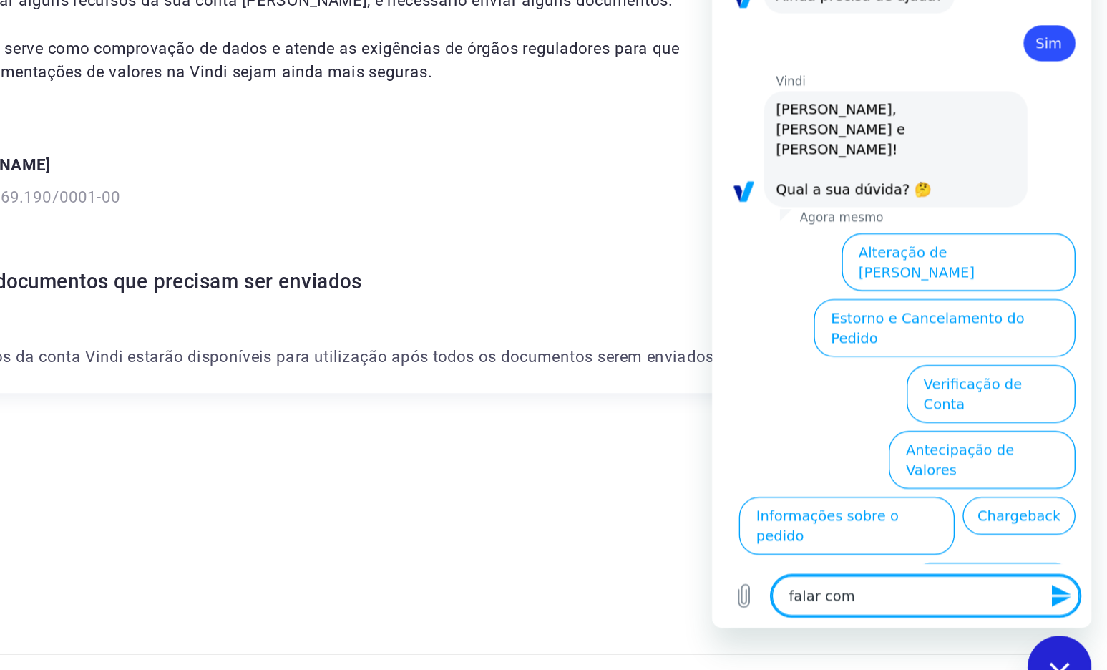
type textarea "falar com"
type textarea "x"
type textarea "falar com h"
type textarea "x"
type textarea "falar com hu"
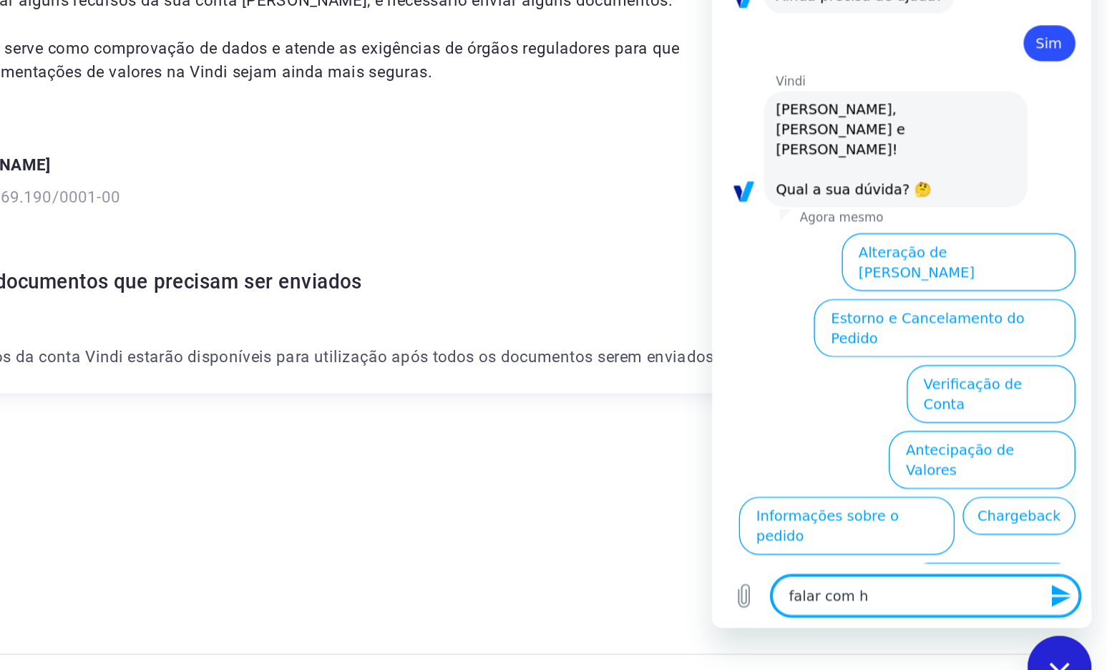
type textarea "x"
type textarea "falar com hum"
type textarea "x"
type textarea "falar com huma"
type textarea "x"
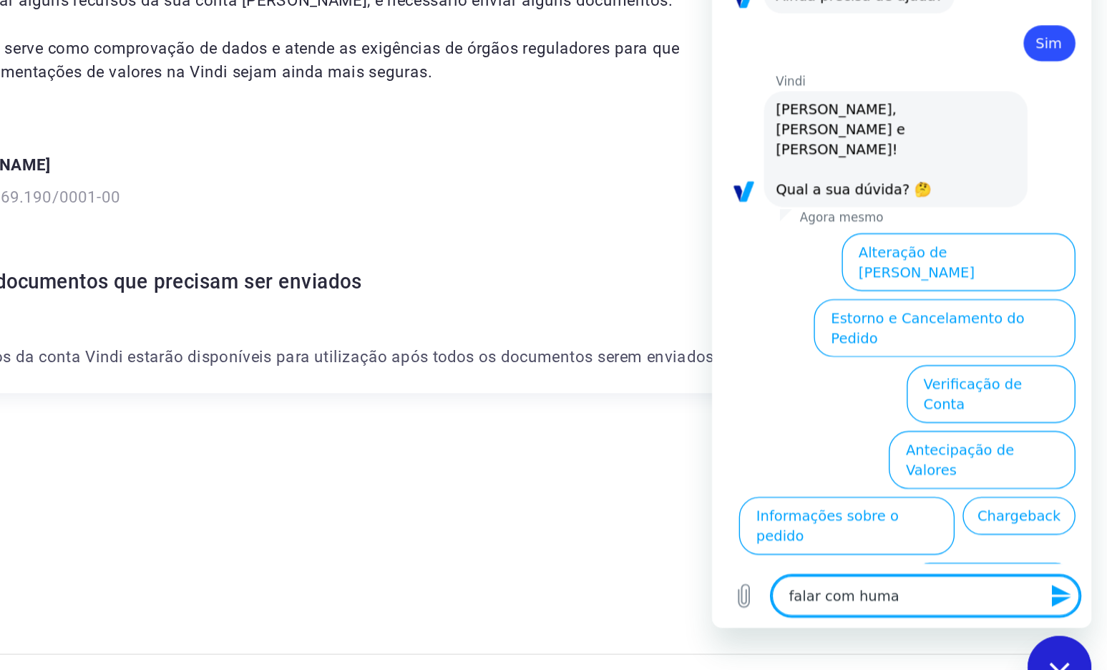
type textarea "falar com human"
type textarea "x"
type textarea "falar com humano"
type textarea "x"
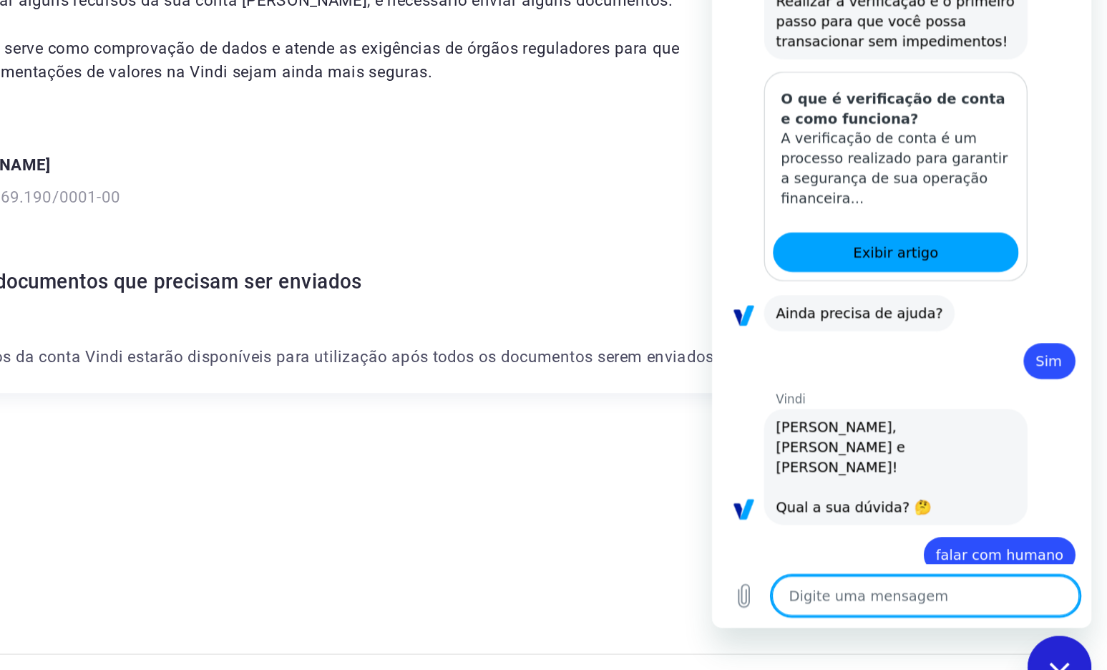
type textarea "x"
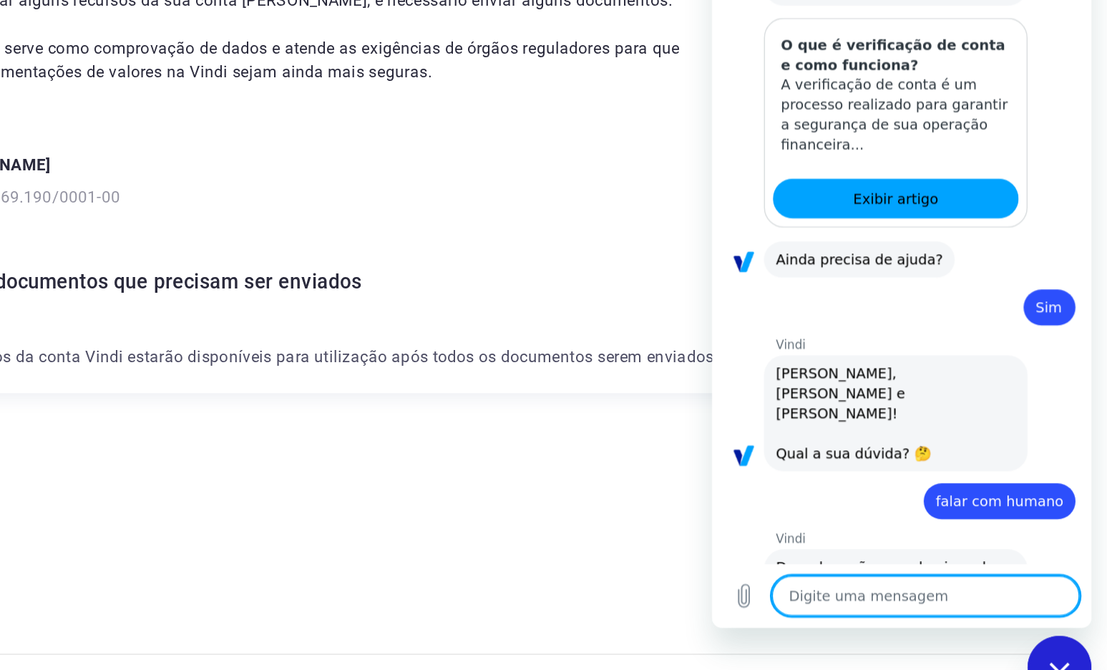
scroll to position [363, 0]
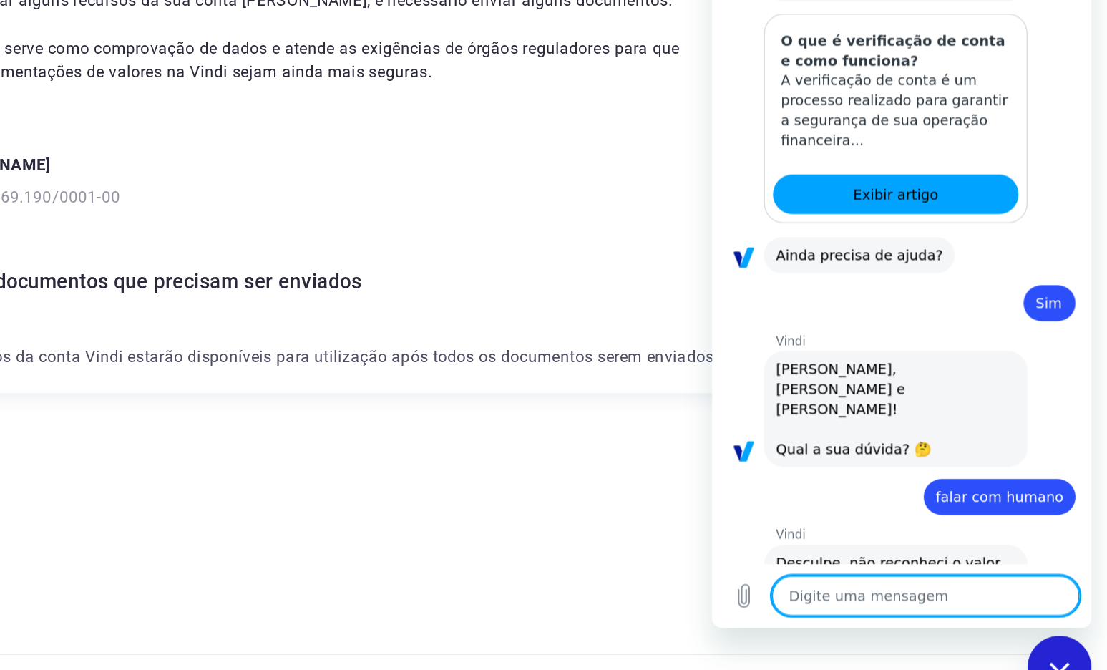
type textarea "a"
type textarea "x"
type textarea "f"
type textarea "x"
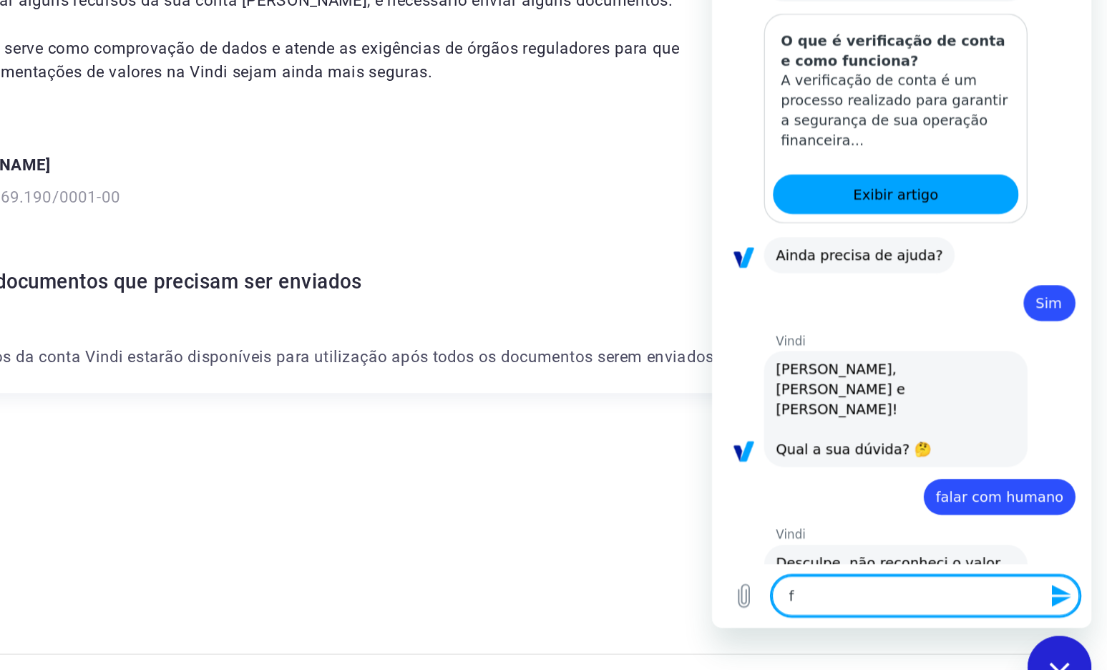
type textarea "fa"
type textarea "x"
type textarea "fal"
type textarea "x"
type textarea "fala"
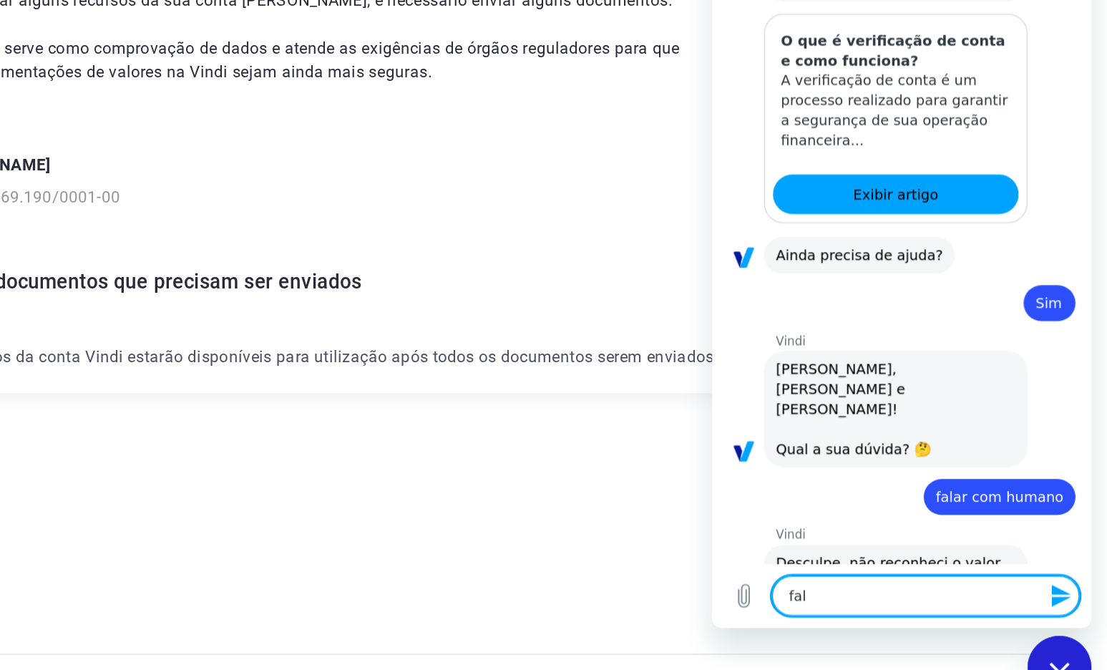
type textarea "x"
type textarea "falar"
type textarea "x"
type textarea "falar"
type textarea "x"
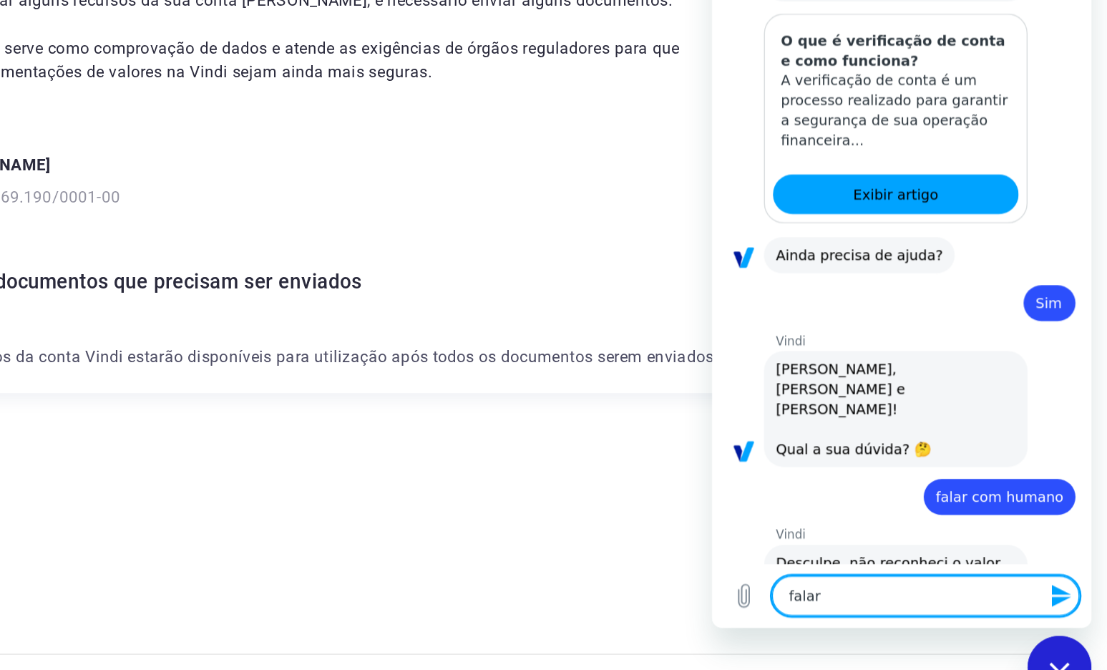
type textarea "falar c"
type textarea "x"
type textarea "falar co"
type textarea "x"
type textarea "falar com"
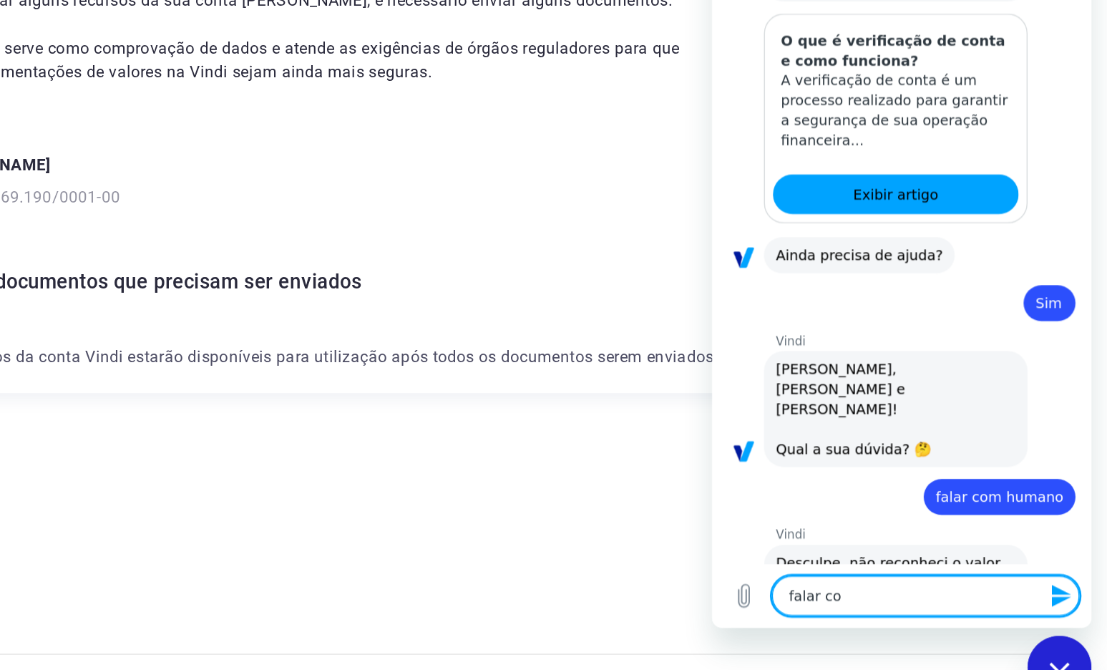
type textarea "x"
type textarea "falar com"
type textarea "x"
type textarea "falar com a"
type textarea "x"
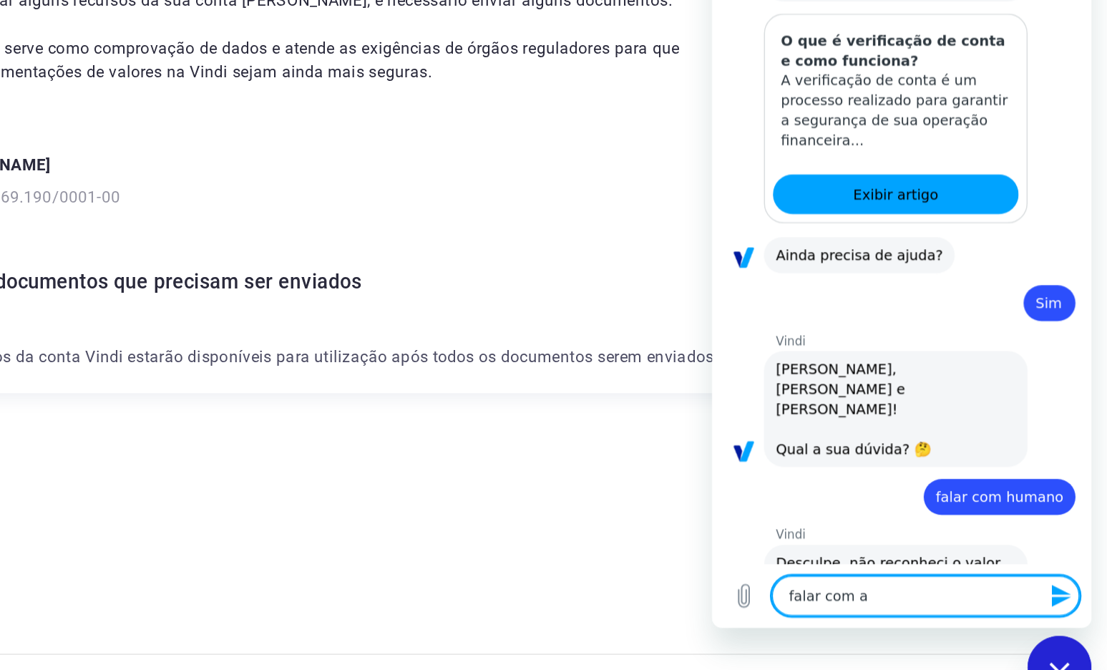
type textarea "falar com al"
type textarea "x"
type textarea "falar com alg"
type textarea "x"
type textarea "falar com algu"
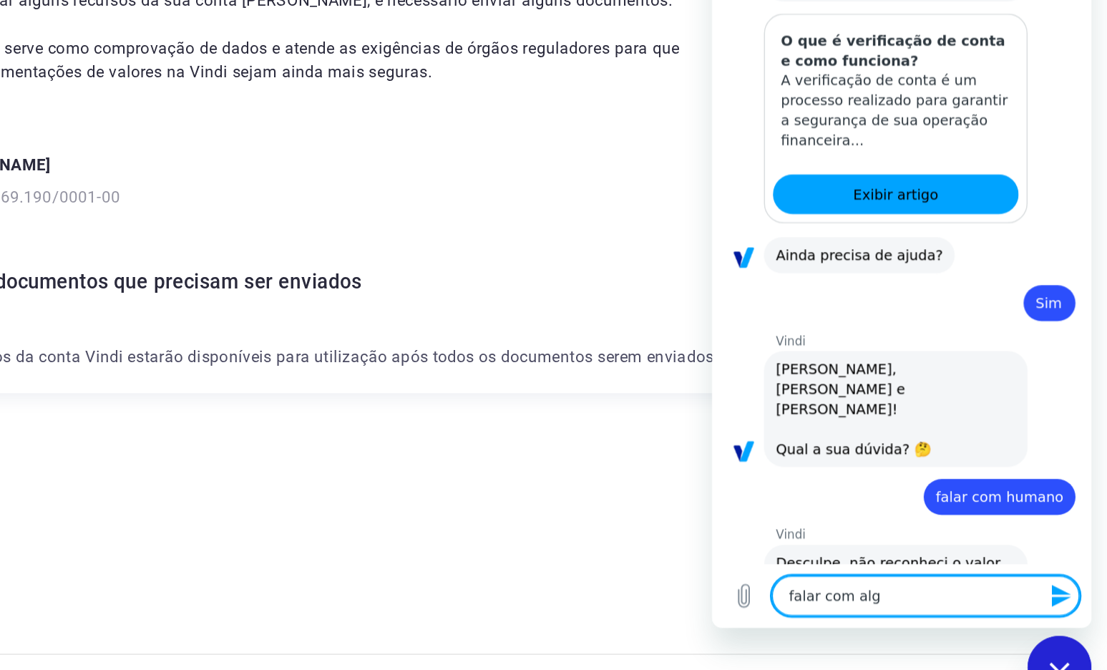
type textarea "x"
type textarea "falar com algue"
type textarea "x"
type textarea "falar com alguem"
type textarea "x"
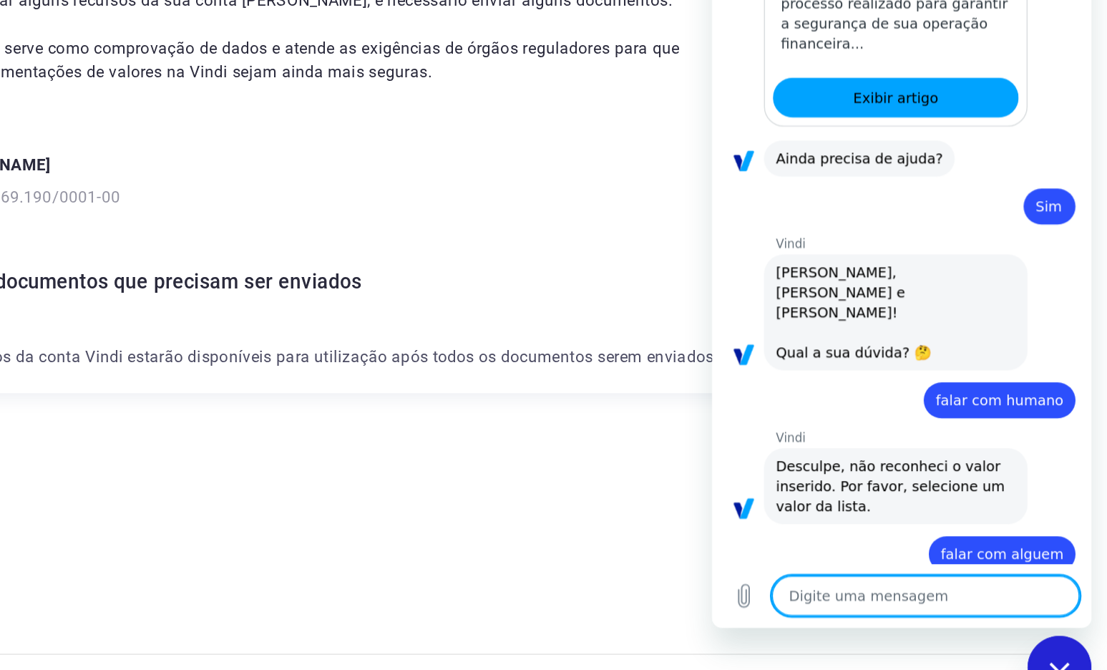
type textarea "x"
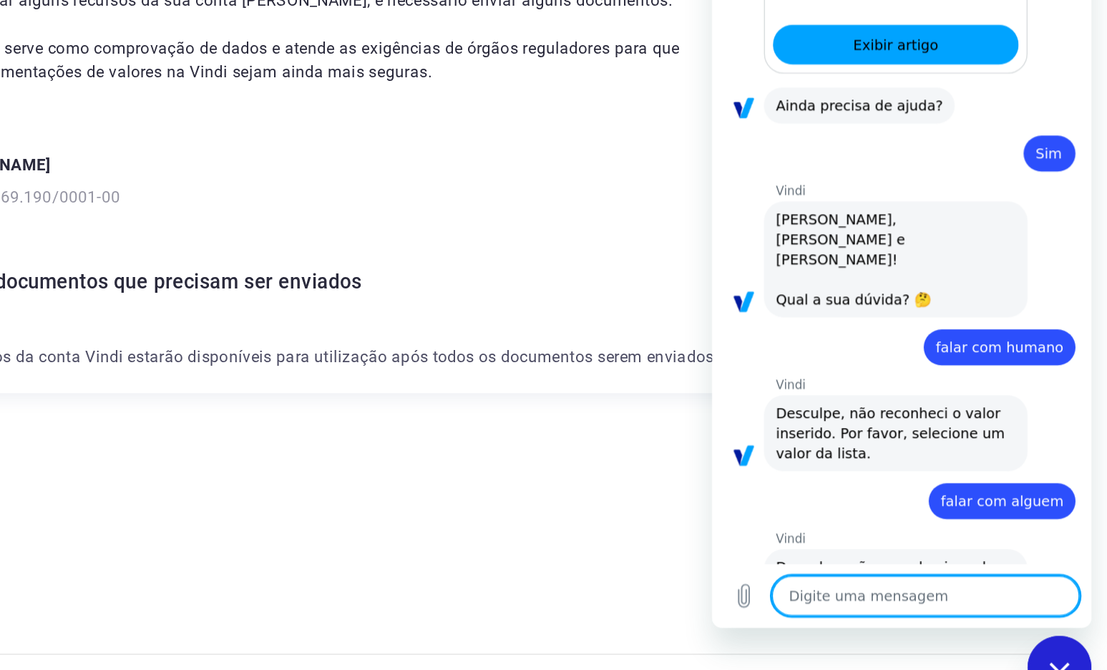
scroll to position [473, 0]
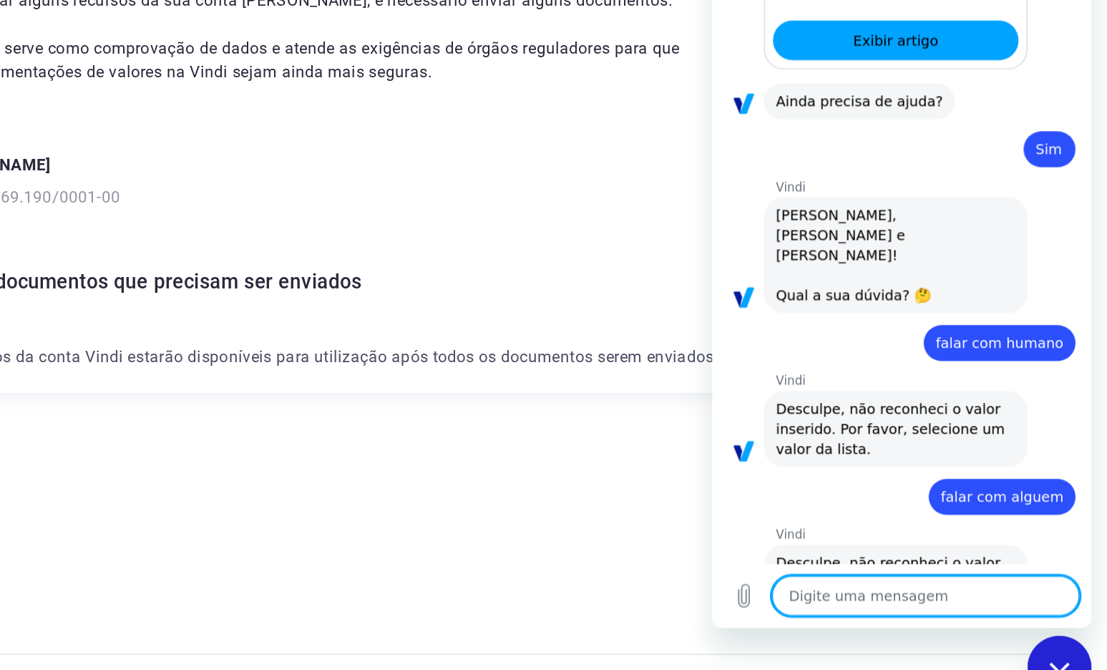
click at [815, 406] on textarea at bounding box center [864, 407] width 220 height 29
type textarea "a"
type textarea "x"
type textarea "at"
type textarea "x"
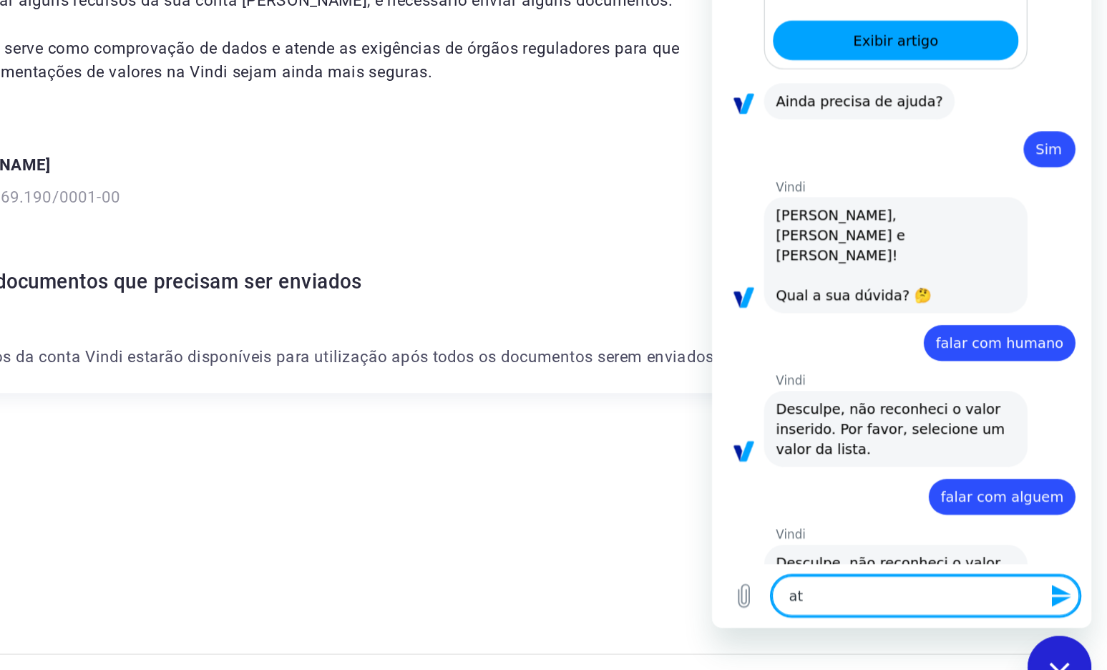
type textarea "ate"
type textarea "x"
type textarea "aten"
type textarea "x"
type textarea "atend"
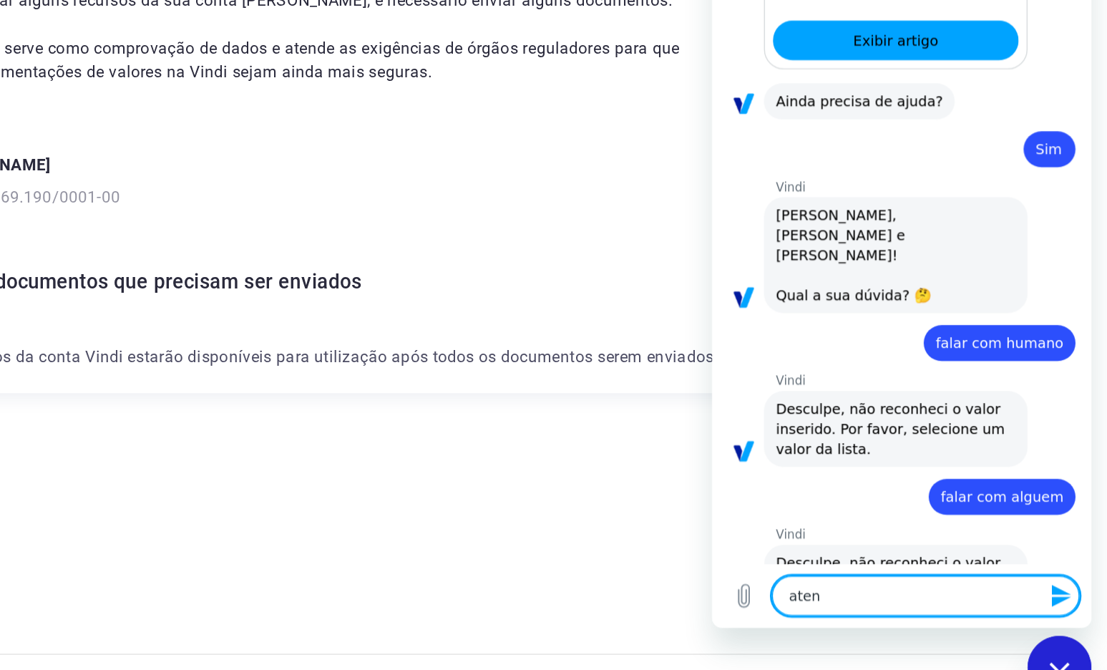
type textarea "x"
type textarea "atendi"
type textarea "x"
type textarea "atendim"
type textarea "x"
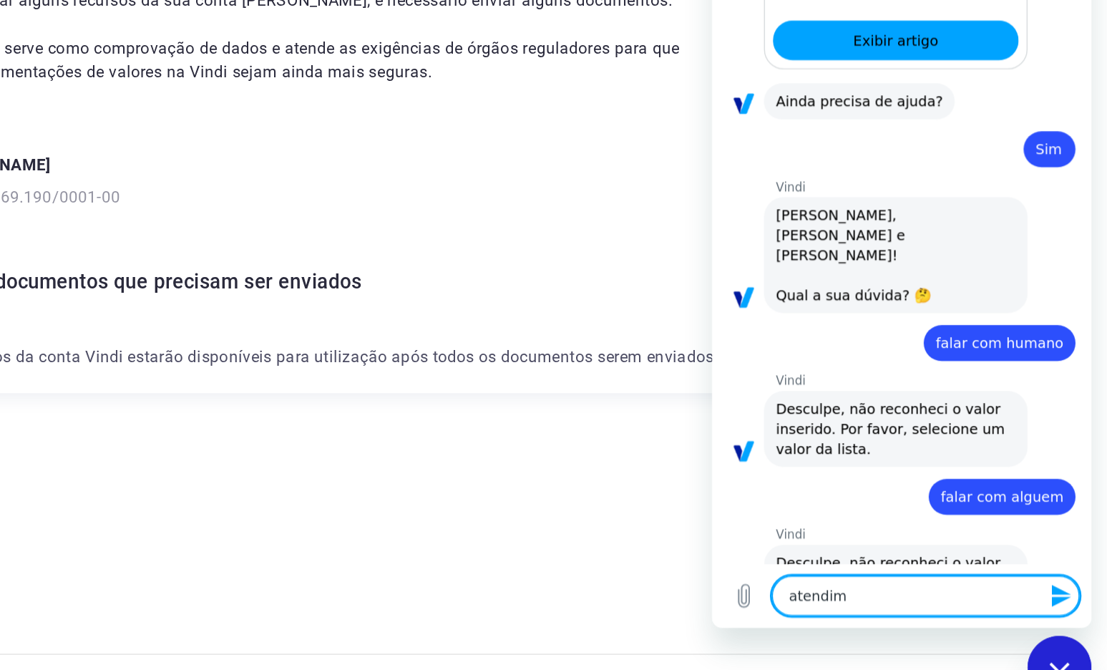
type textarea "atendime"
type textarea "x"
type textarea "atendimen"
type textarea "x"
type textarea "atendiment"
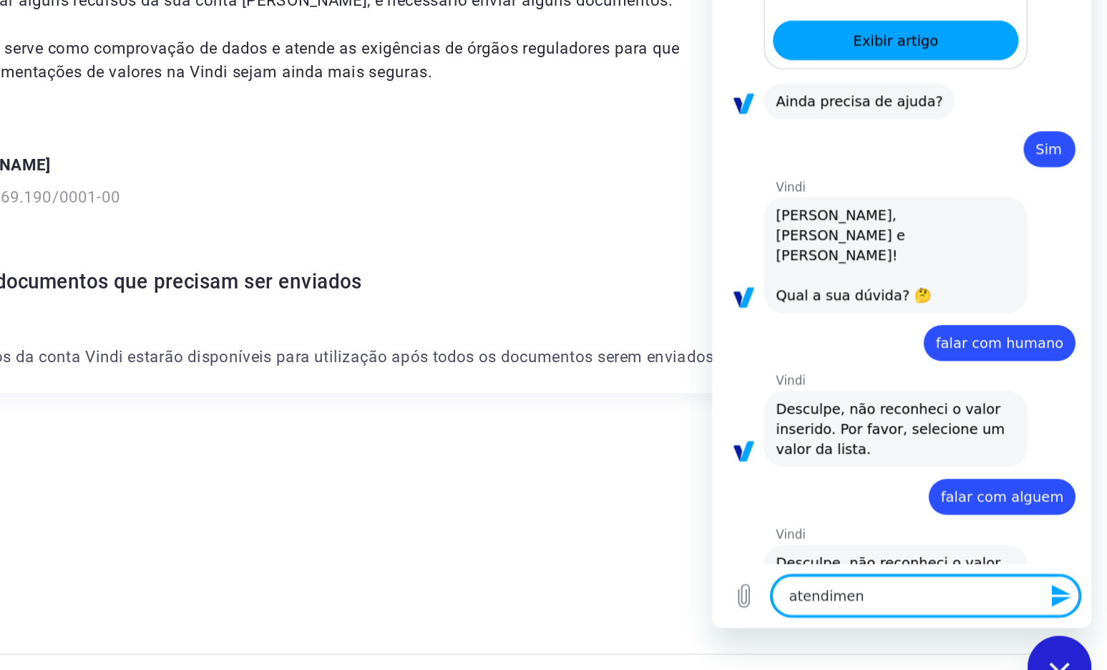
type textarea "x"
type textarea "atendimento"
type textarea "x"
type textarea "atendimento"
type textarea "x"
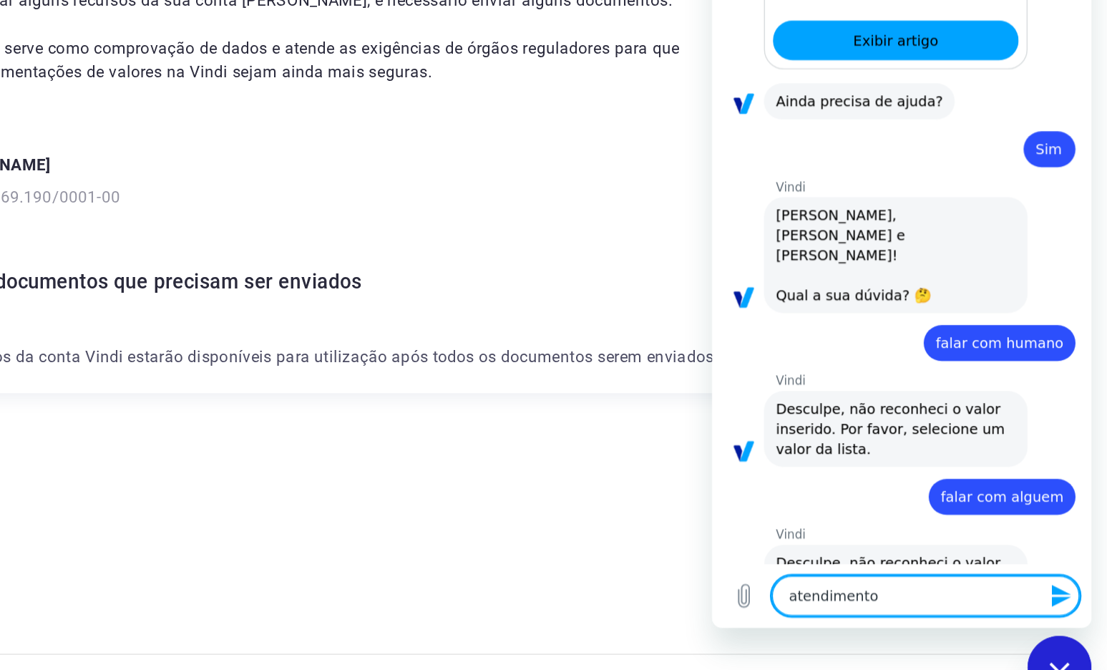
type textarea "atendimento h"
type textarea "x"
type textarea "atendimento hu"
type textarea "x"
type textarea "atendimento hum"
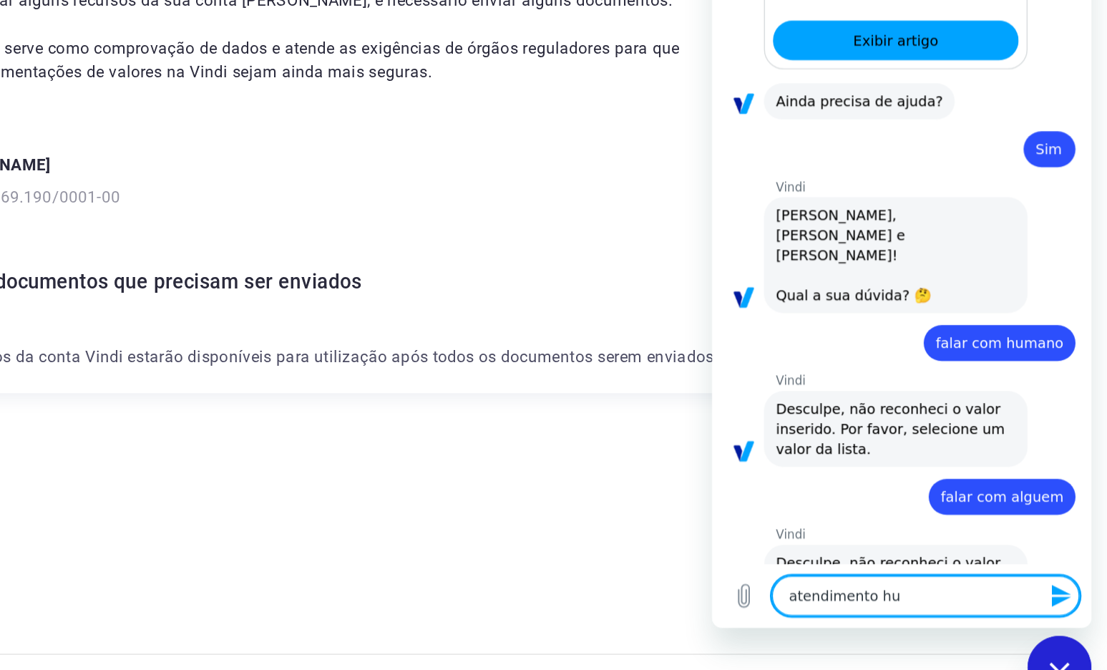
type textarea "x"
type textarea "atendimento huma"
type textarea "x"
type textarea "atendimento human"
type textarea "x"
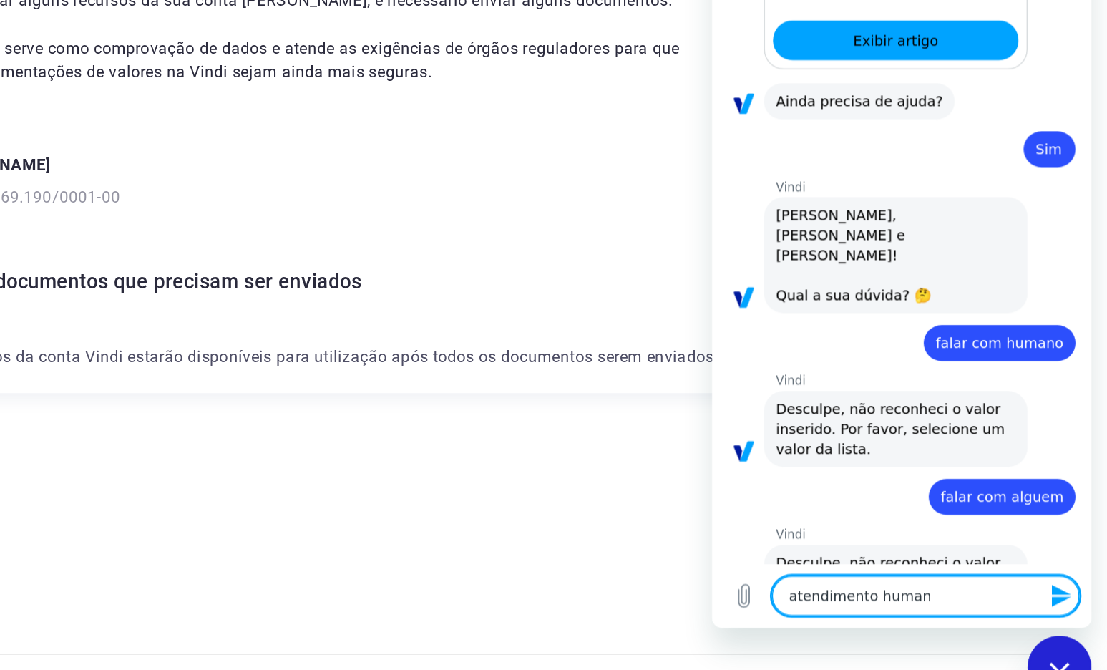
type textarea "atendimento humano"
type textarea "x"
type textarea "atendimento humano"
type textarea "x"
type textarea "atendimento humano n"
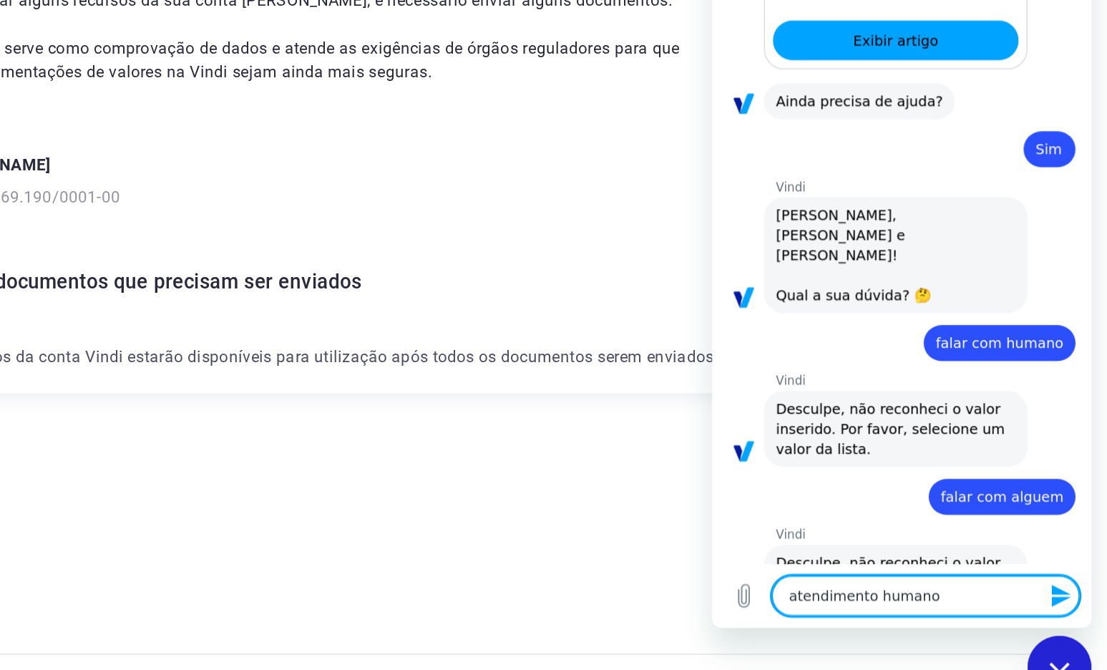
type textarea "x"
type textarea "atendimento humano no"
type textarea "x"
type textarea "atendimento humano no"
type textarea "x"
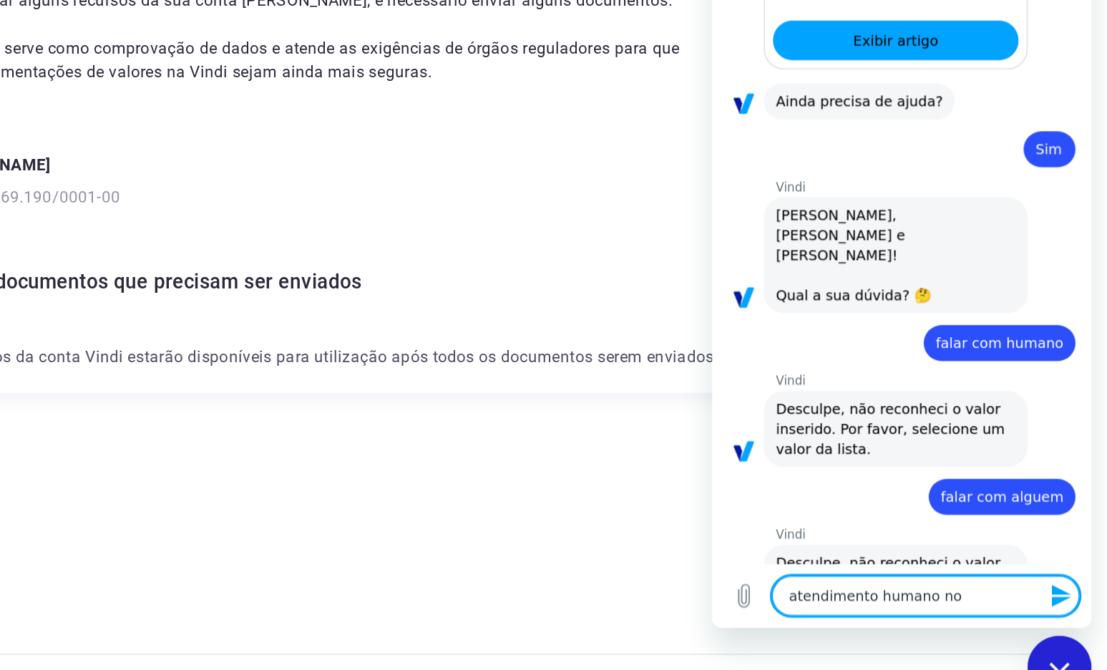
type textarea "atendimento humano no c"
type textarea "x"
type textarea "atendimento humano no ch"
type textarea "x"
type textarea "atendimento humano no cha"
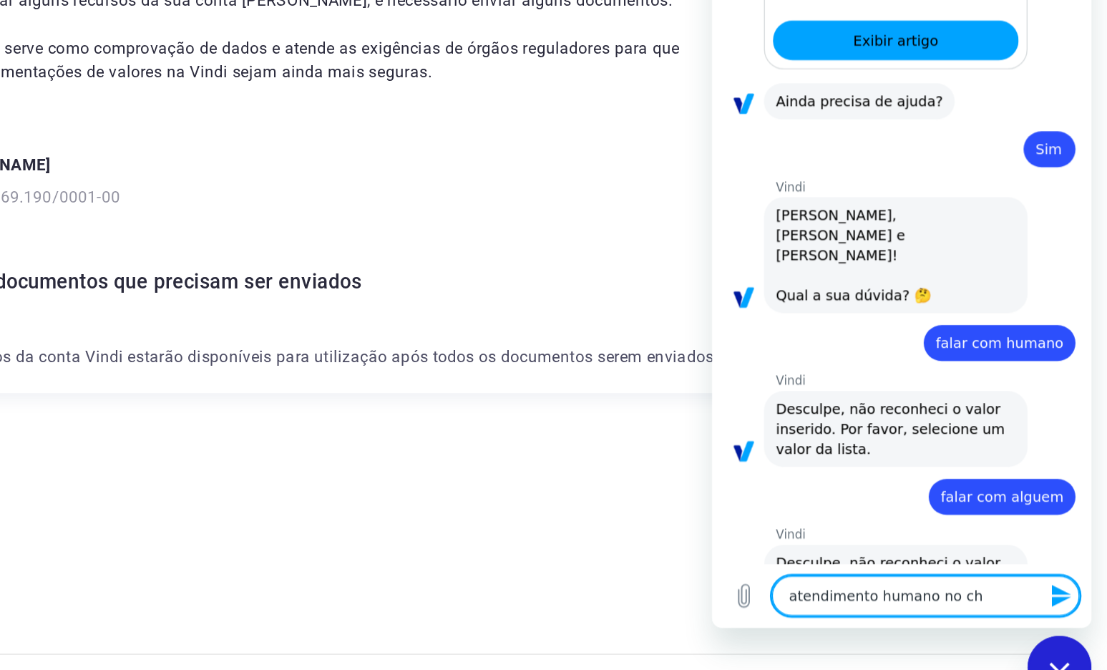
type textarea "x"
type textarea "atendimento humano no chat"
type textarea "x"
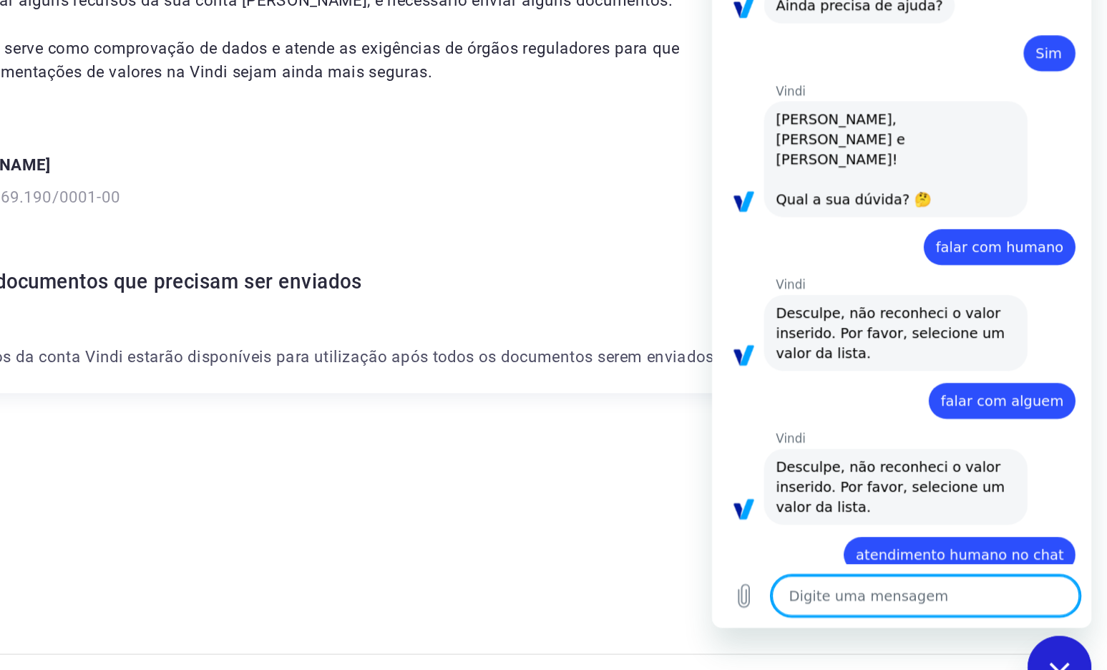
type textarea "x"
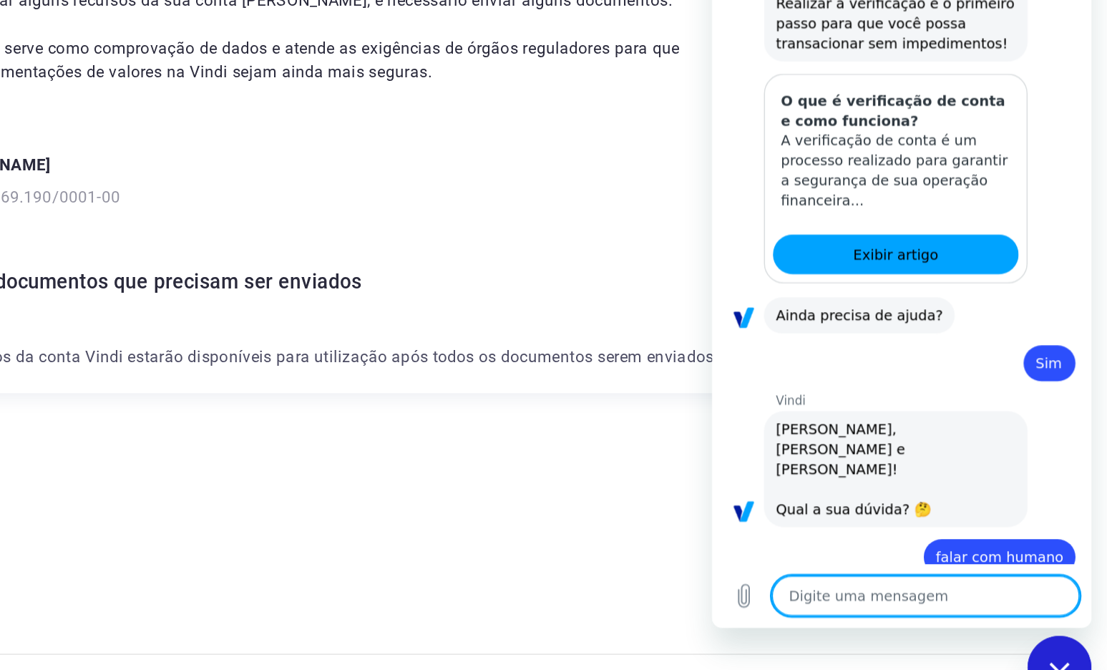
scroll to position [583, 0]
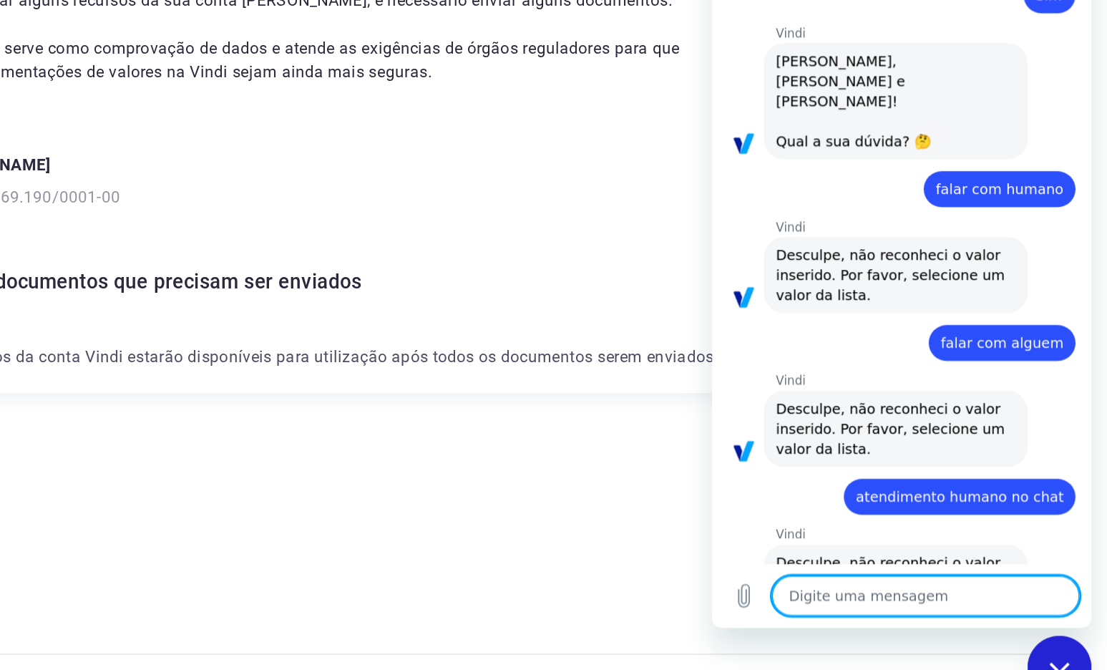
type textarea "o"
type textarea "x"
type textarea "ou"
type textarea "x"
type textarea "out"
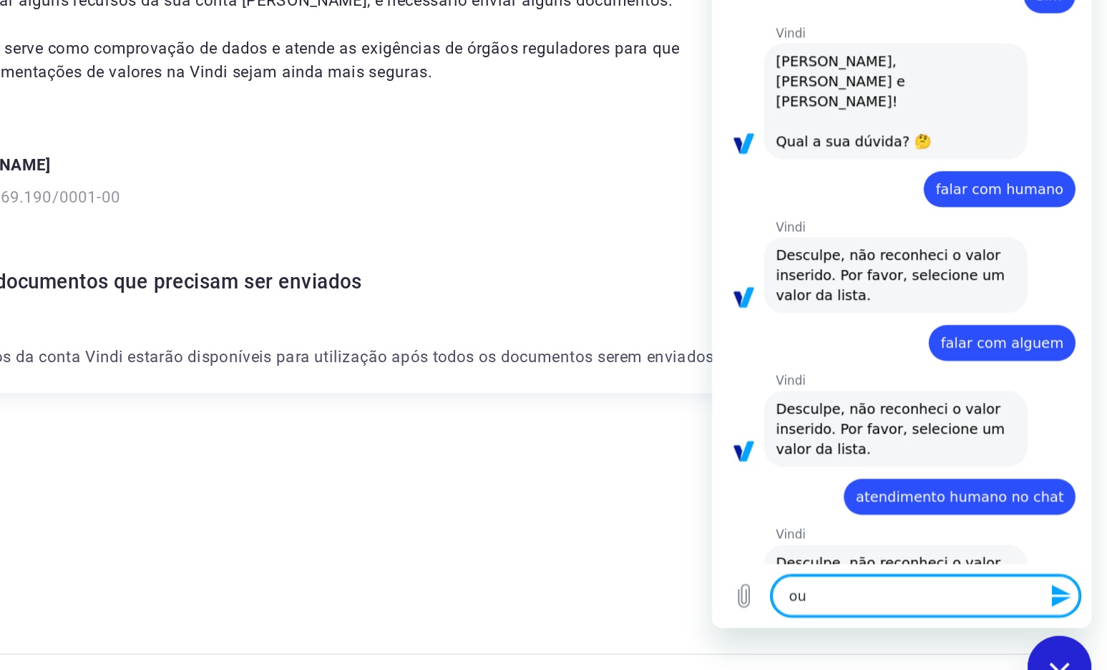
type textarea "x"
type textarea "outr"
type textarea "x"
type textarea "outro"
type textarea "x"
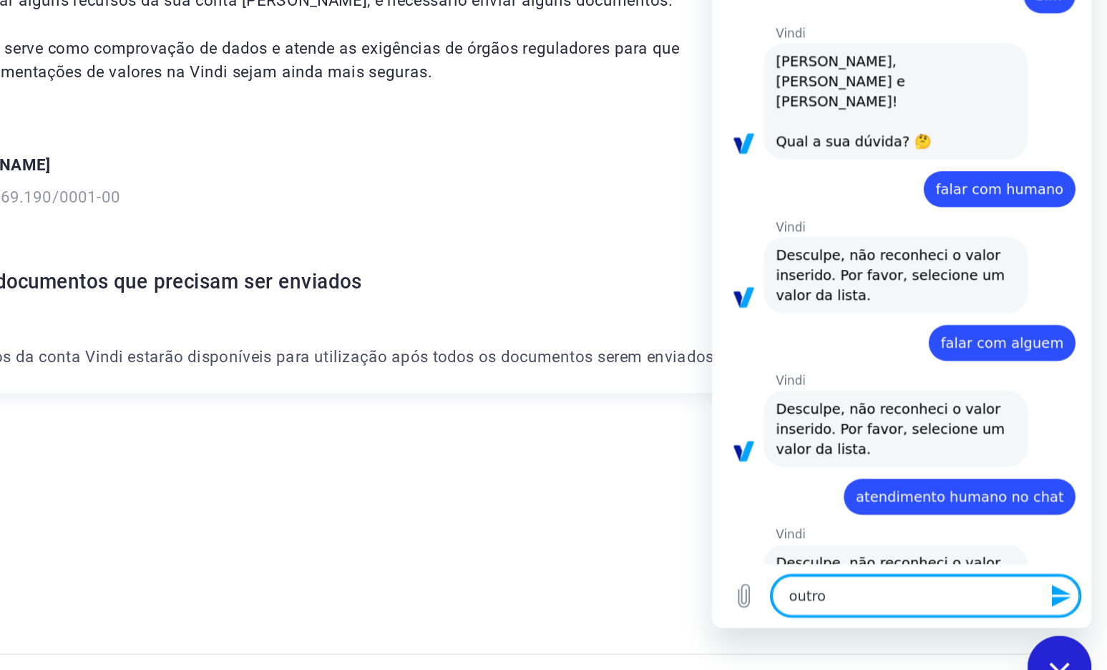
type textarea "outros"
type textarea "x"
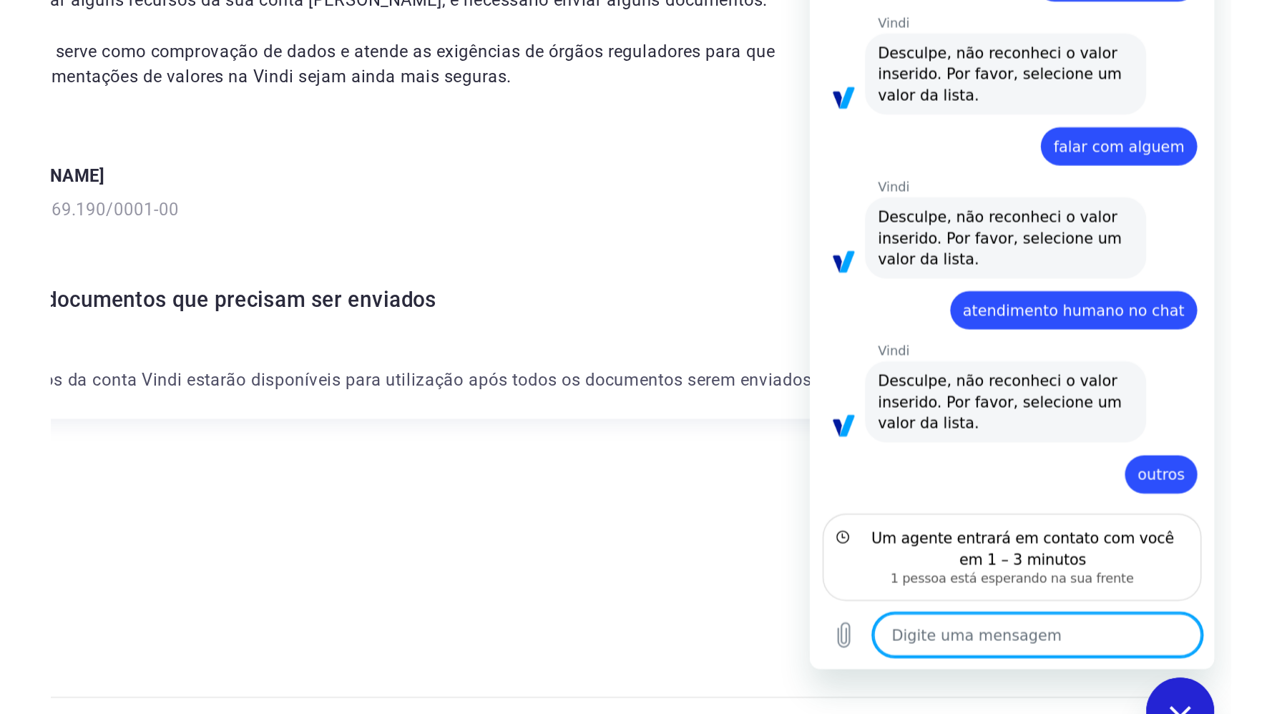
scroll to position [732, 0]
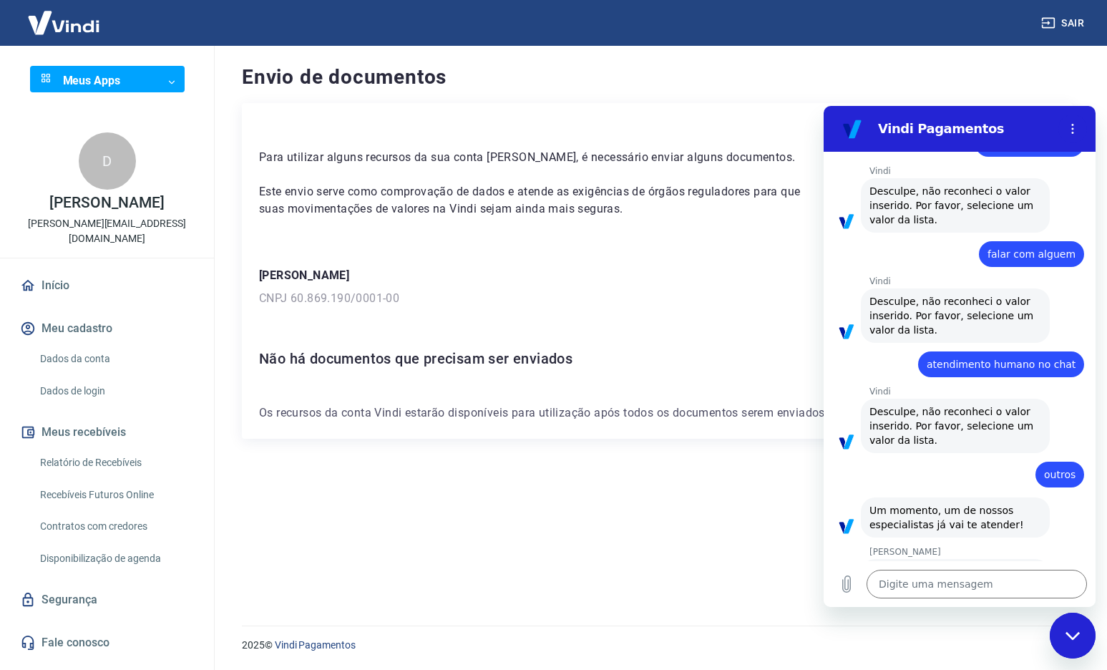
type textarea "x"
